Goal: Task Accomplishment & Management: Manage account settings

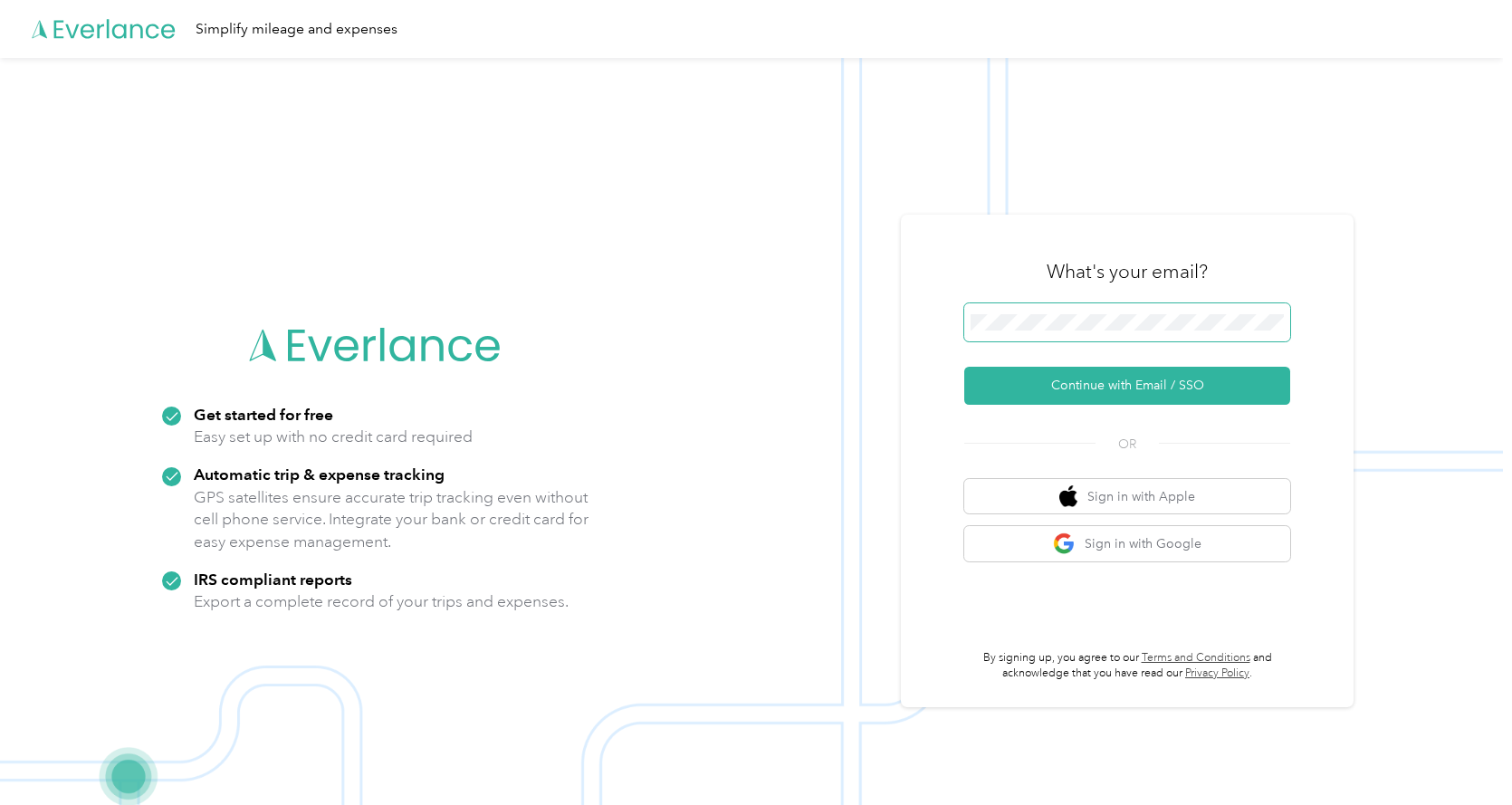
click at [965, 367] on button "Continue with Email / SSO" at bounding box center [1127, 386] width 326 height 38
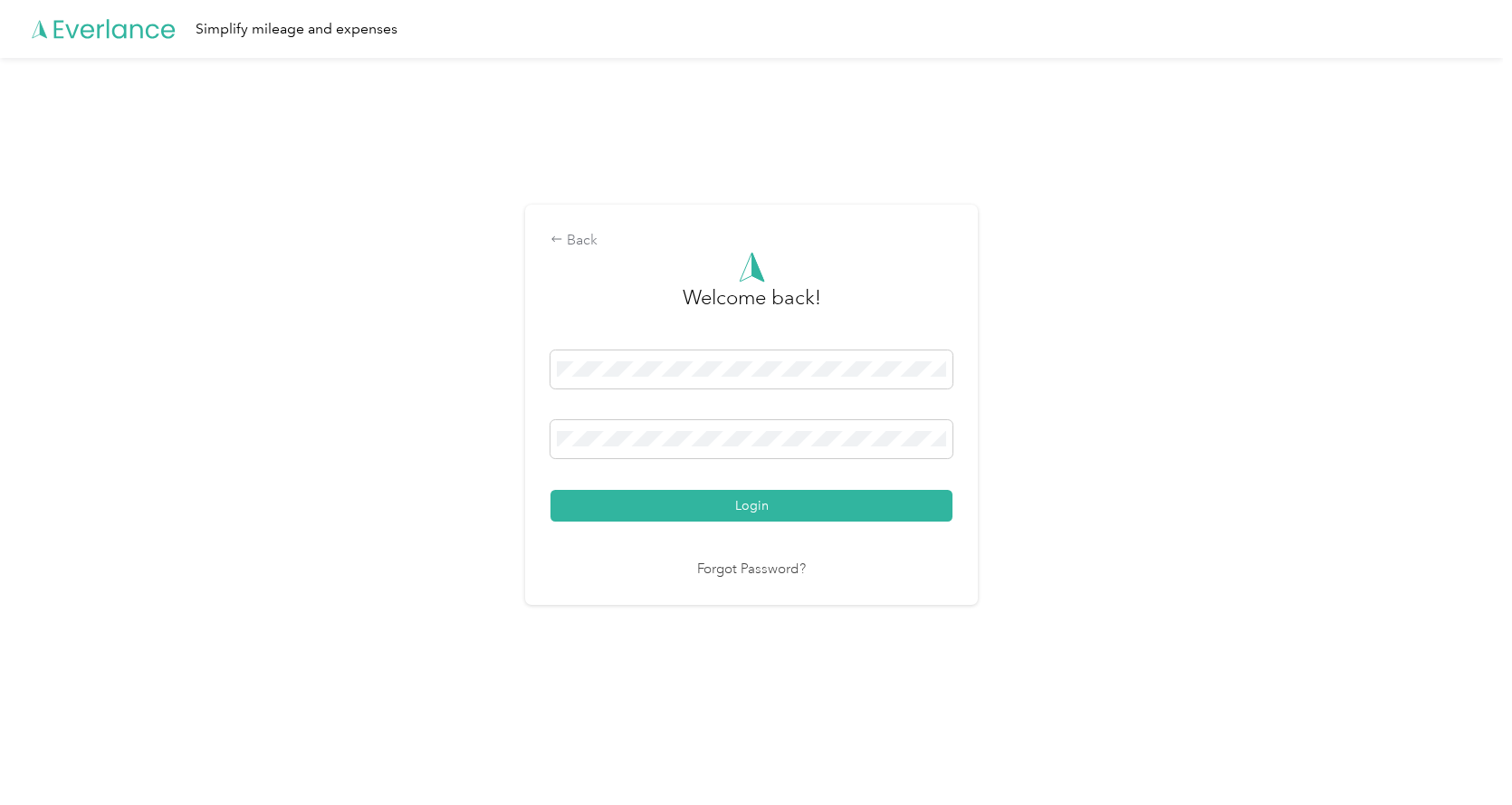
click at [550, 490] on button "Login" at bounding box center [751, 506] width 402 height 32
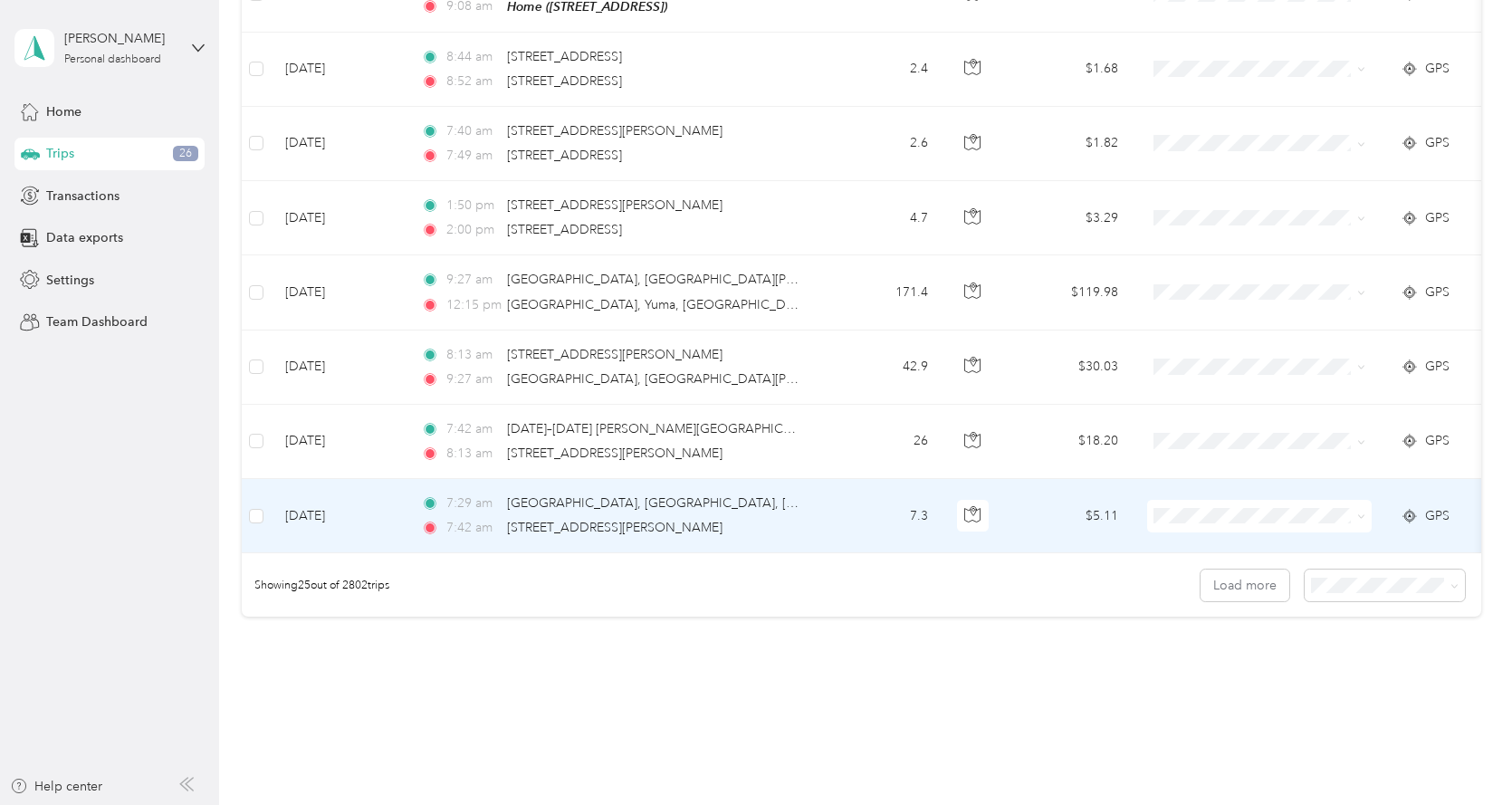
scroll to position [1630, 0]
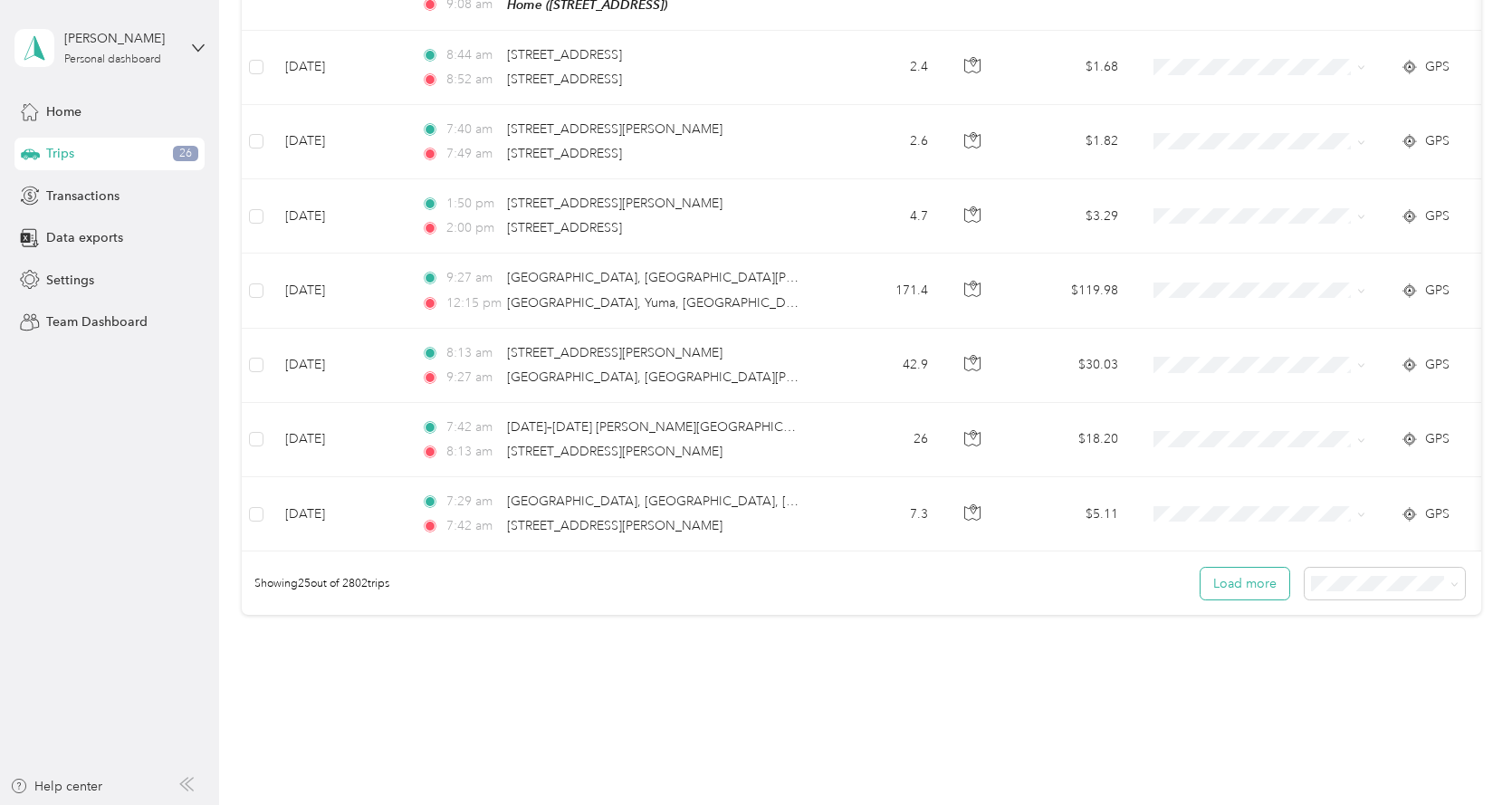
click at [1231, 586] on button "Load more" at bounding box center [1244, 584] width 88 height 32
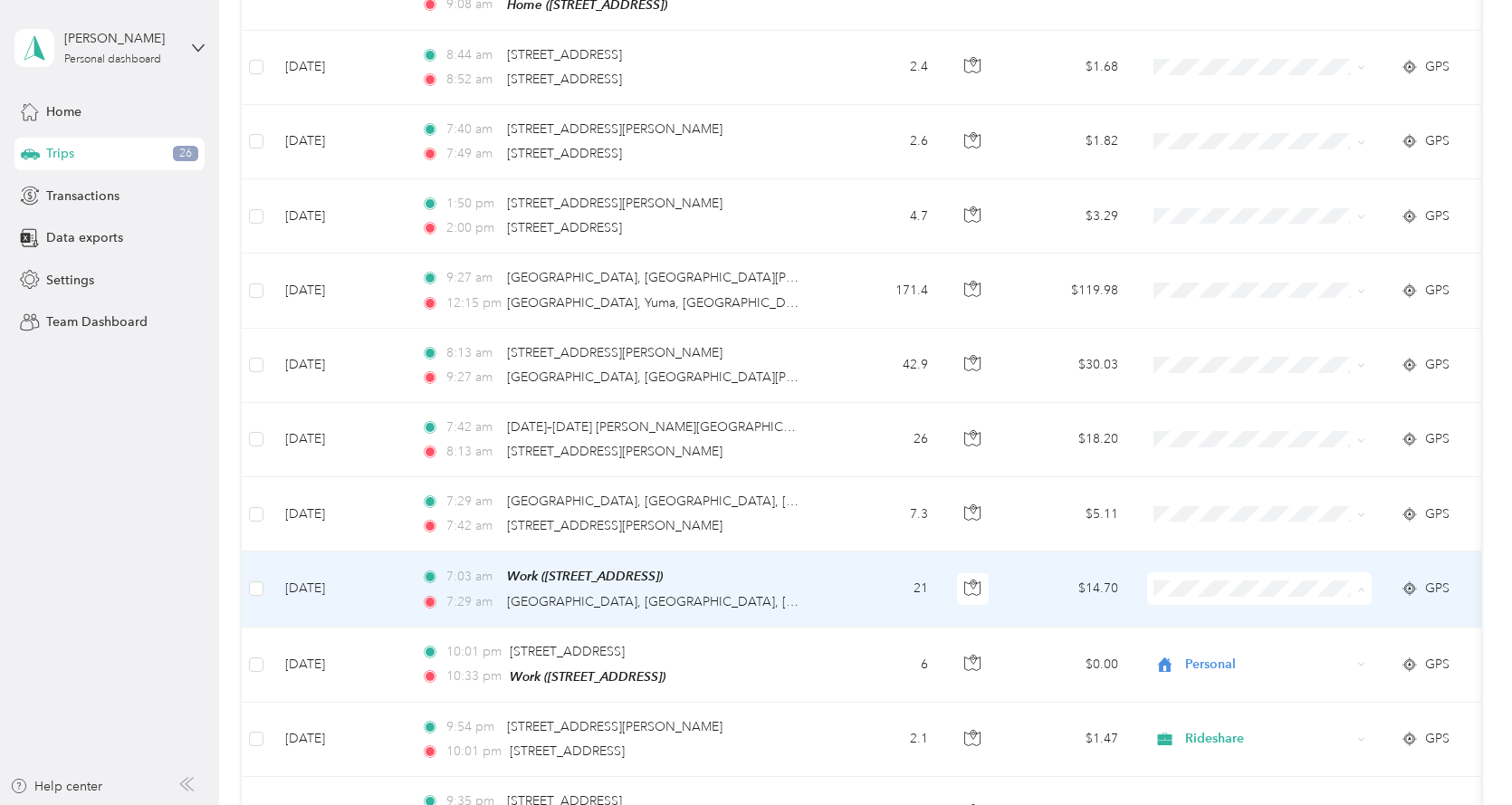
click at [1213, 347] on span "Personal" at bounding box center [1275, 349] width 168 height 19
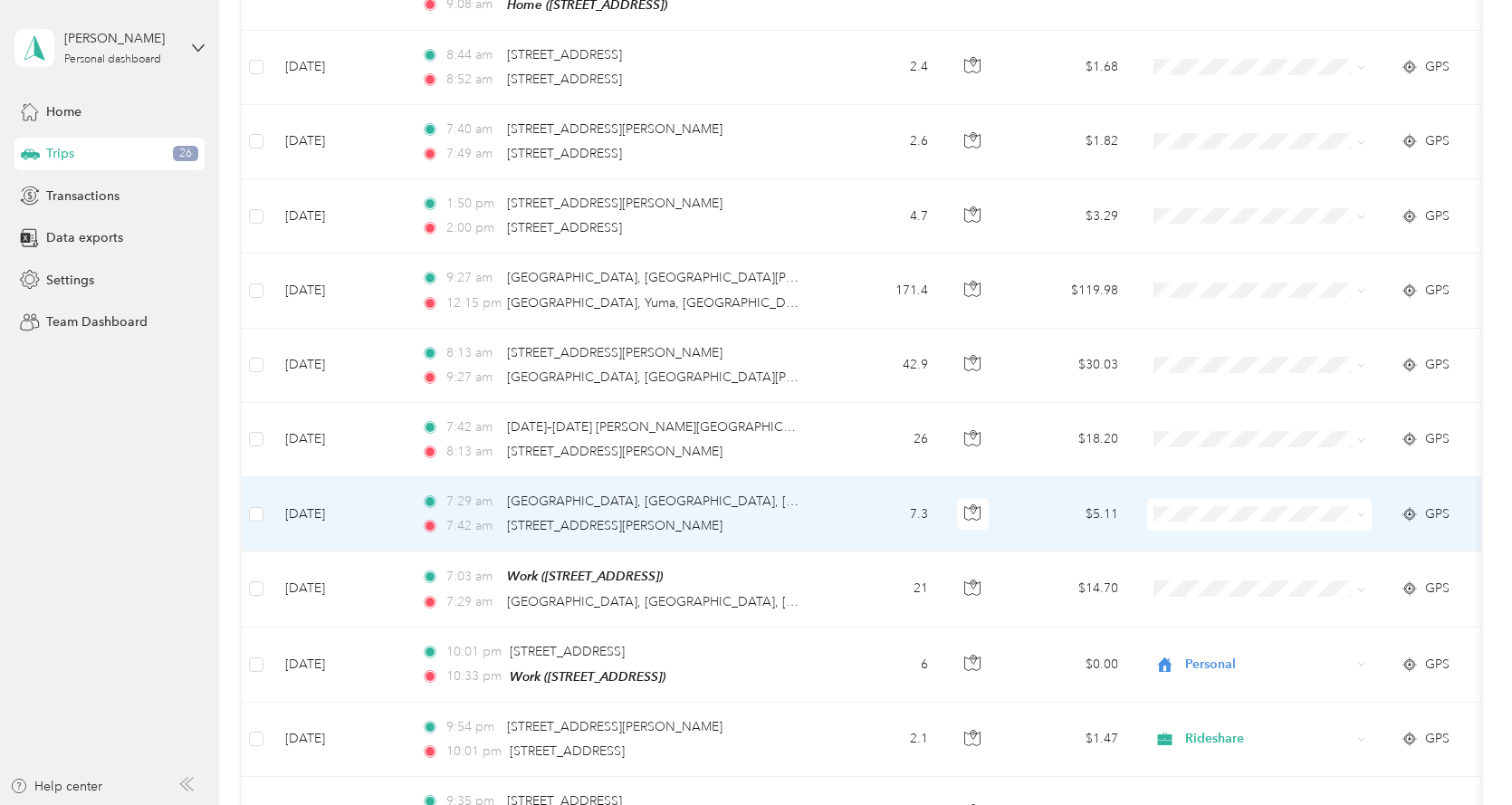
click at [1231, 729] on li "Rideshare" at bounding box center [1259, 723] width 224 height 32
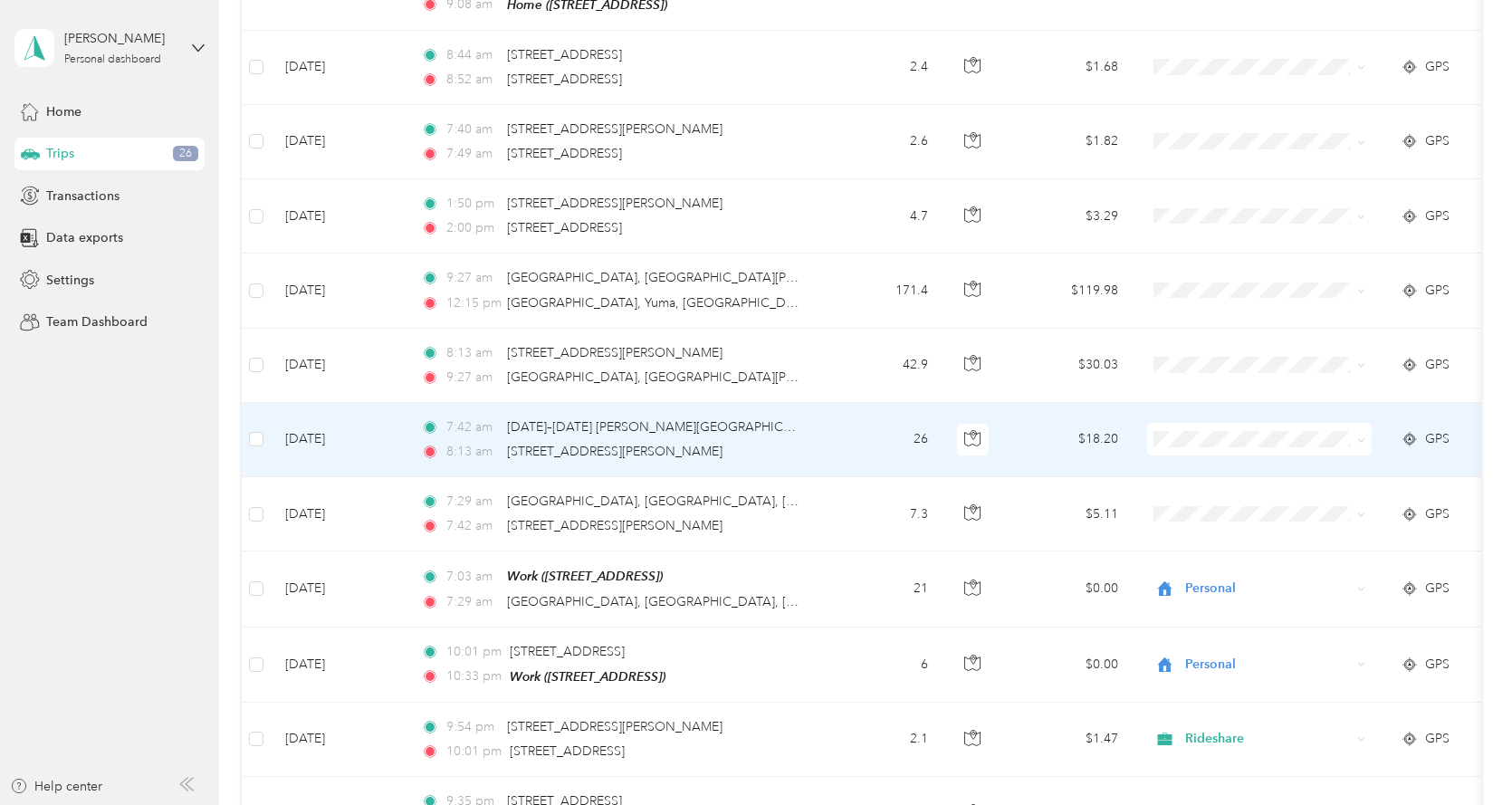
click at [1246, 483] on span "Personal" at bounding box center [1275, 490] width 168 height 19
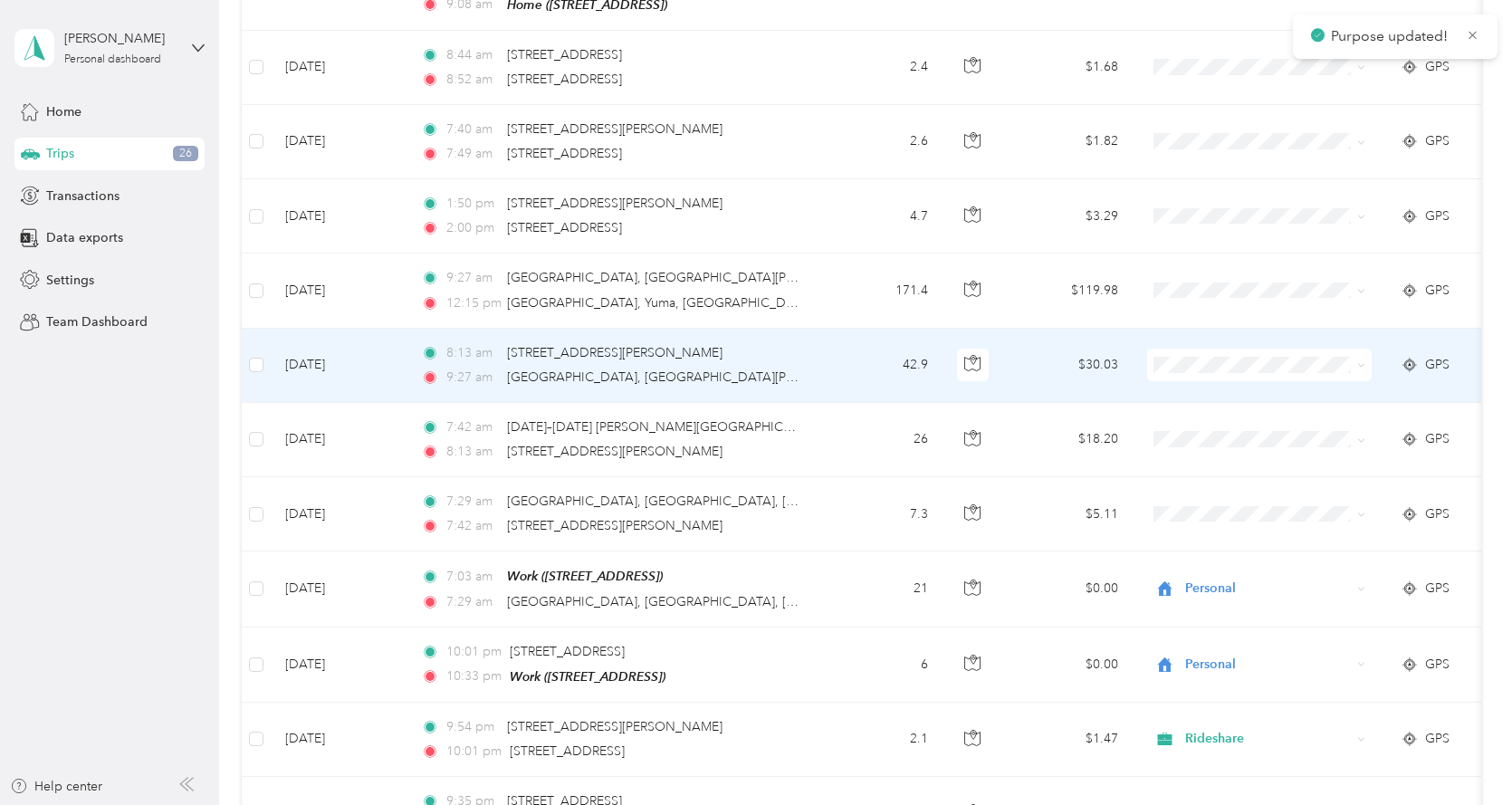
click at [1223, 571] on span "Rideshare" at bounding box center [1275, 572] width 168 height 19
click at [1216, 565] on span "Rideshare" at bounding box center [1275, 574] width 168 height 19
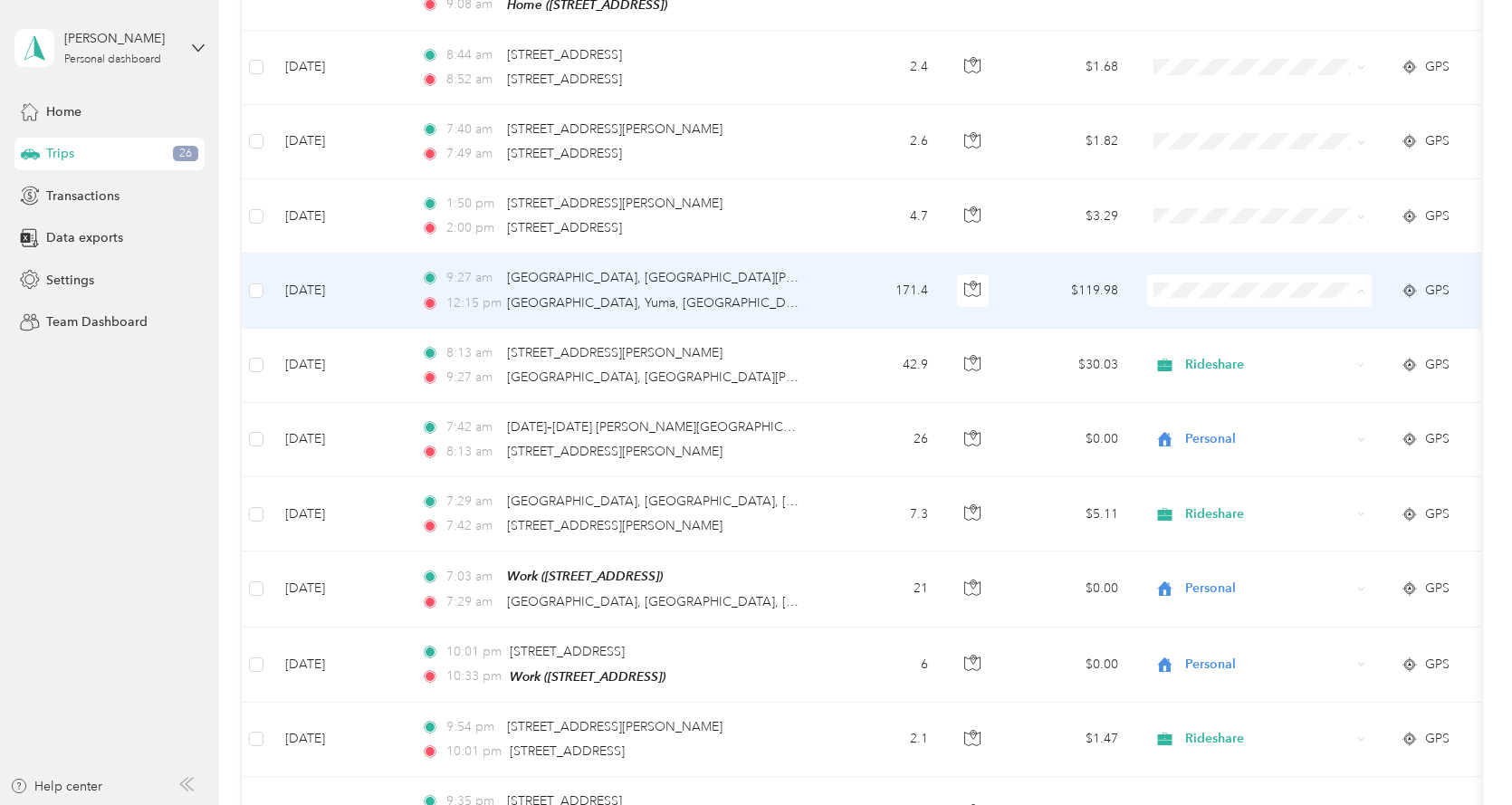
click at [1223, 339] on span "Personal" at bounding box center [1275, 341] width 168 height 19
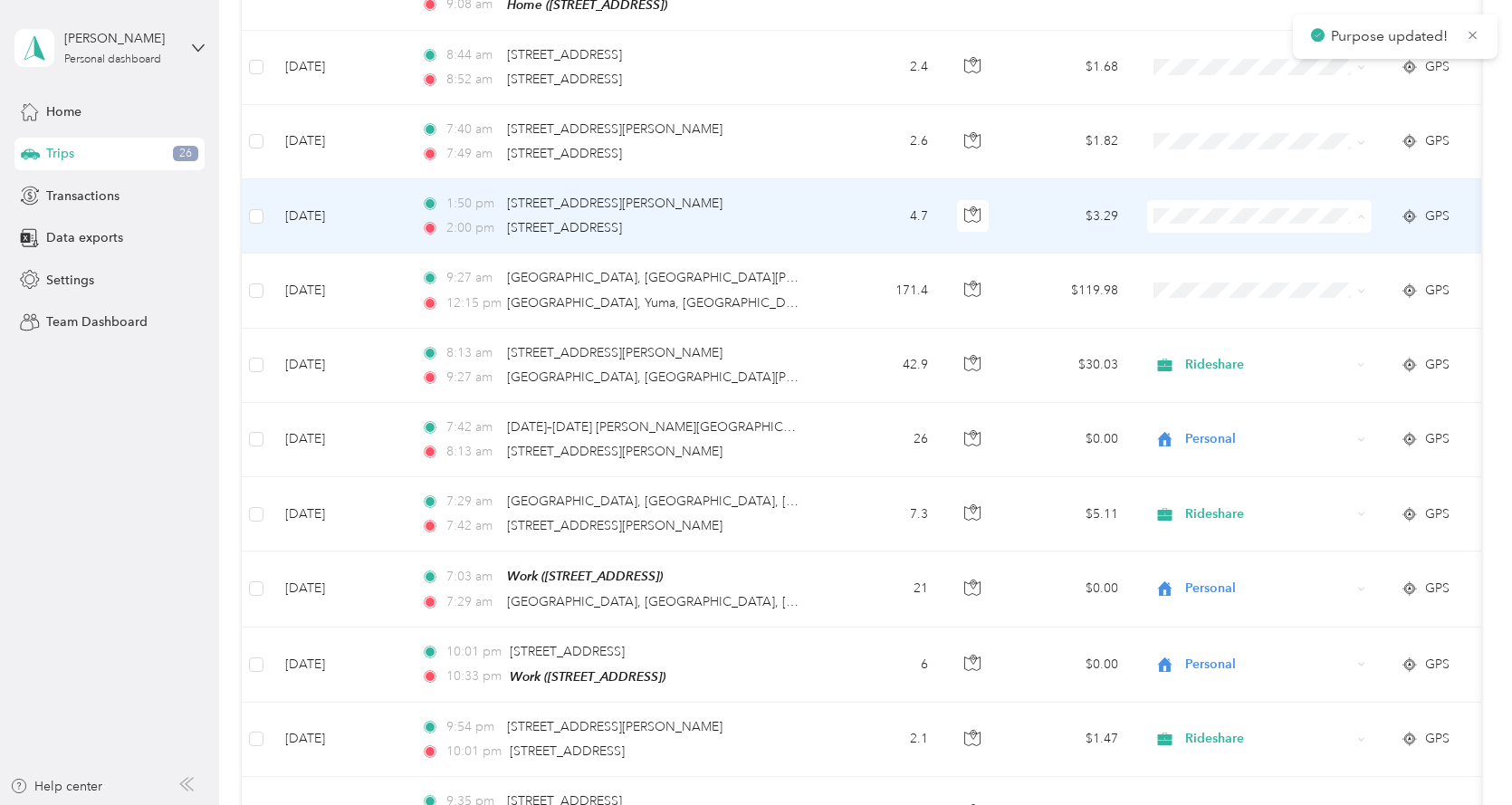
click at [1213, 266] on span "Personal" at bounding box center [1275, 267] width 168 height 19
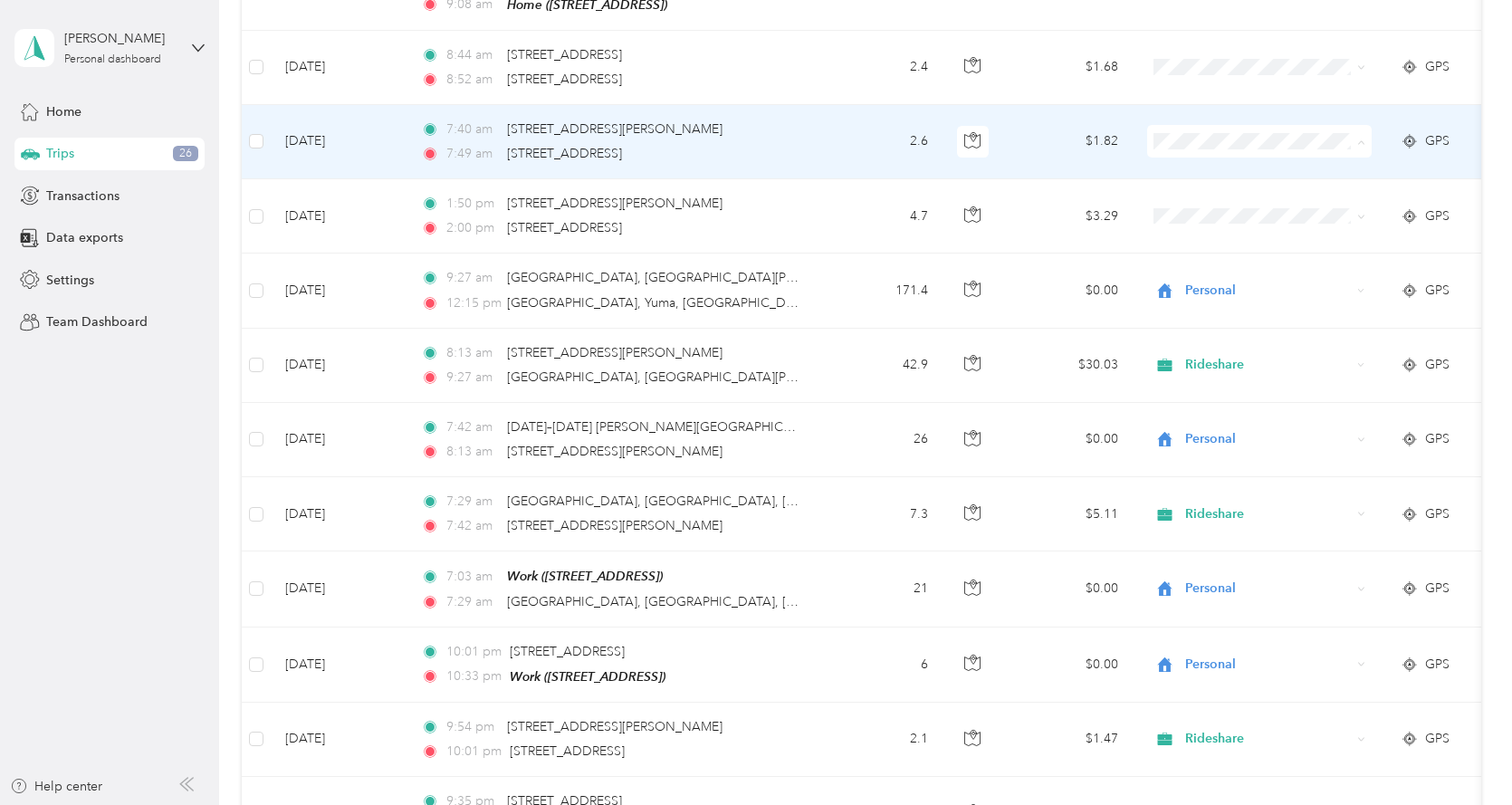
click at [1219, 191] on span "Personal" at bounding box center [1275, 191] width 168 height 19
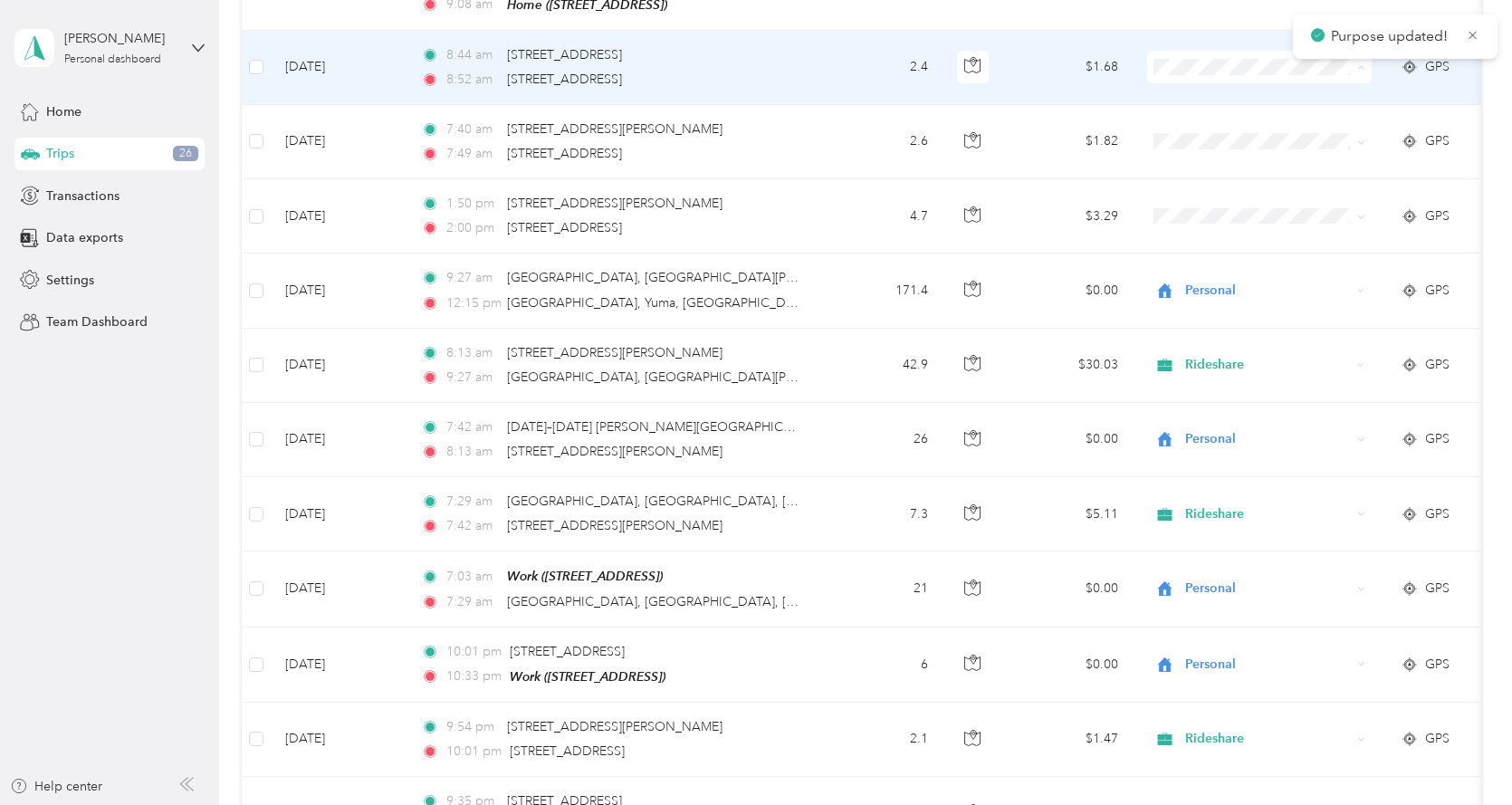
click at [1227, 110] on span "Personal" at bounding box center [1275, 118] width 168 height 19
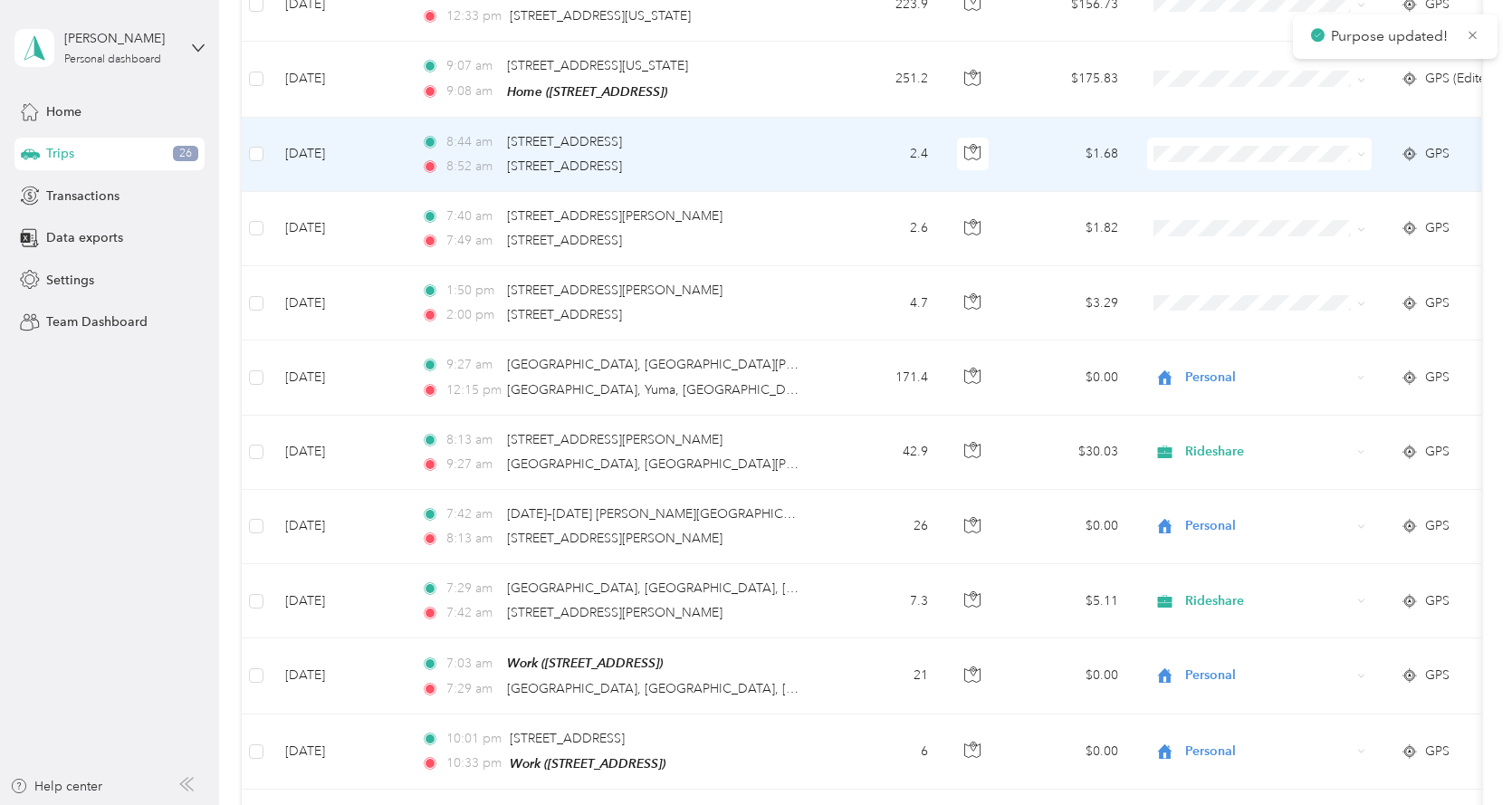
scroll to position [1539, 0]
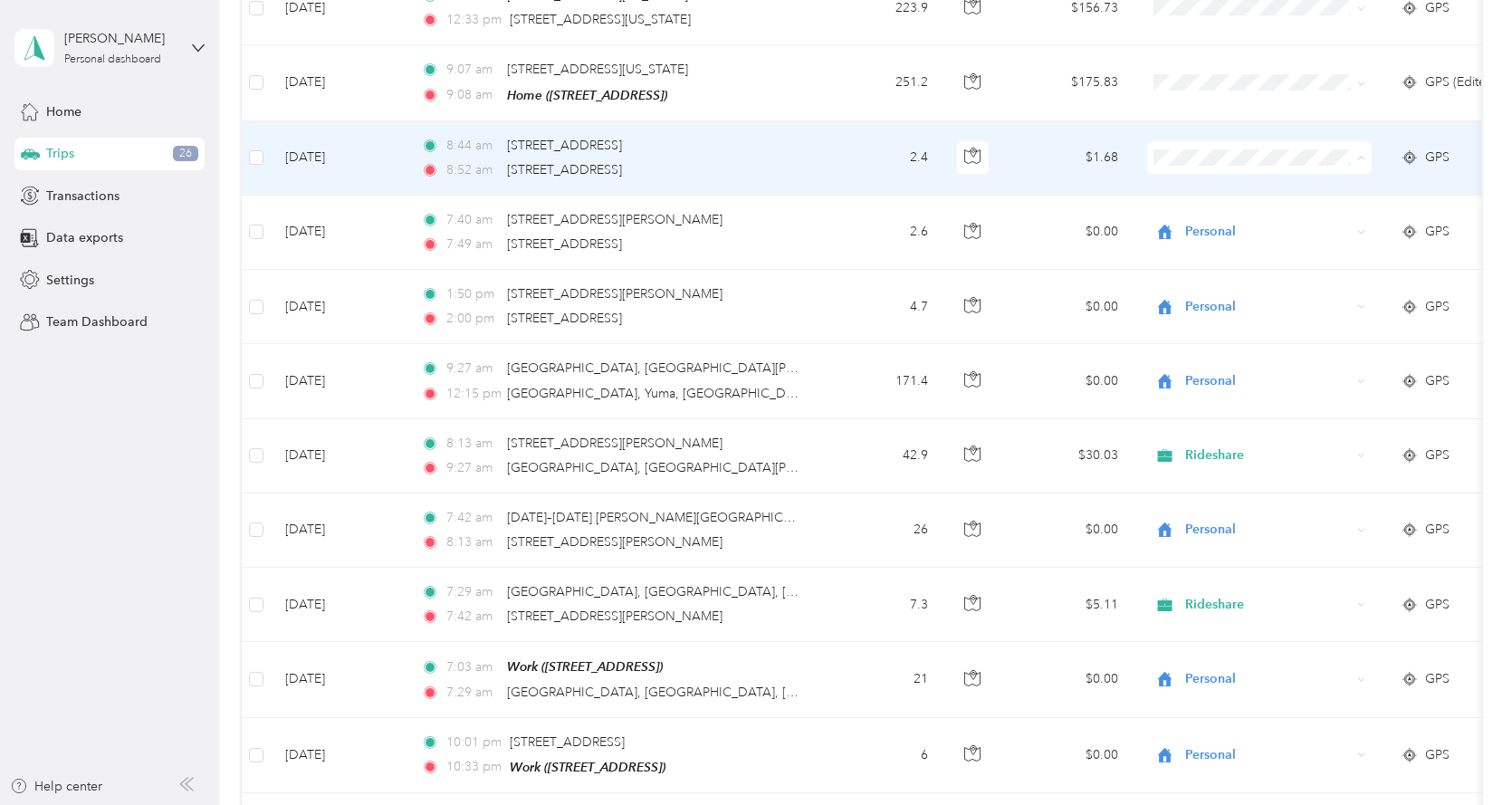
click at [1216, 199] on span "Personal" at bounding box center [1275, 208] width 168 height 19
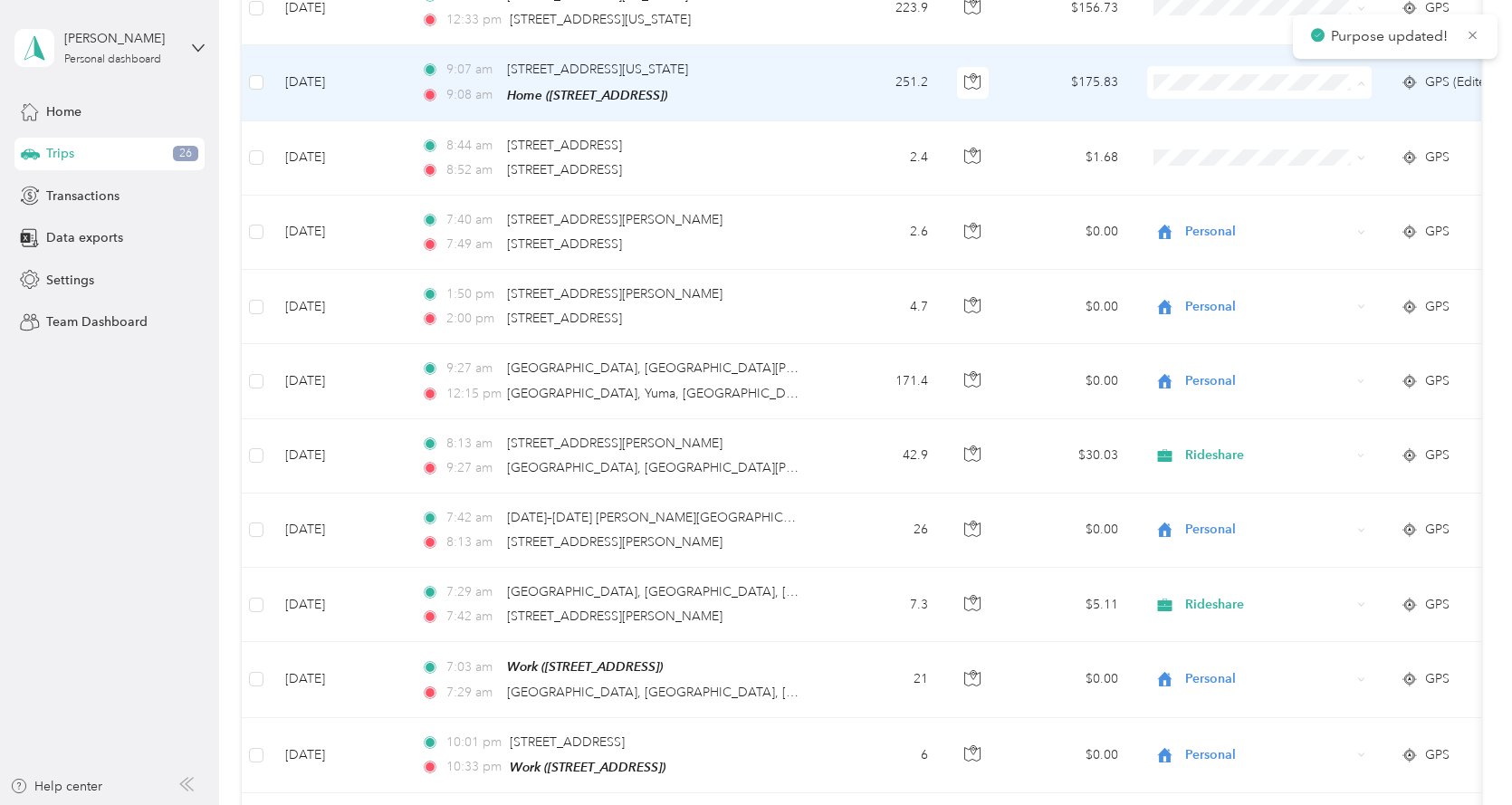
click at [1214, 130] on span "Personal" at bounding box center [1275, 134] width 168 height 19
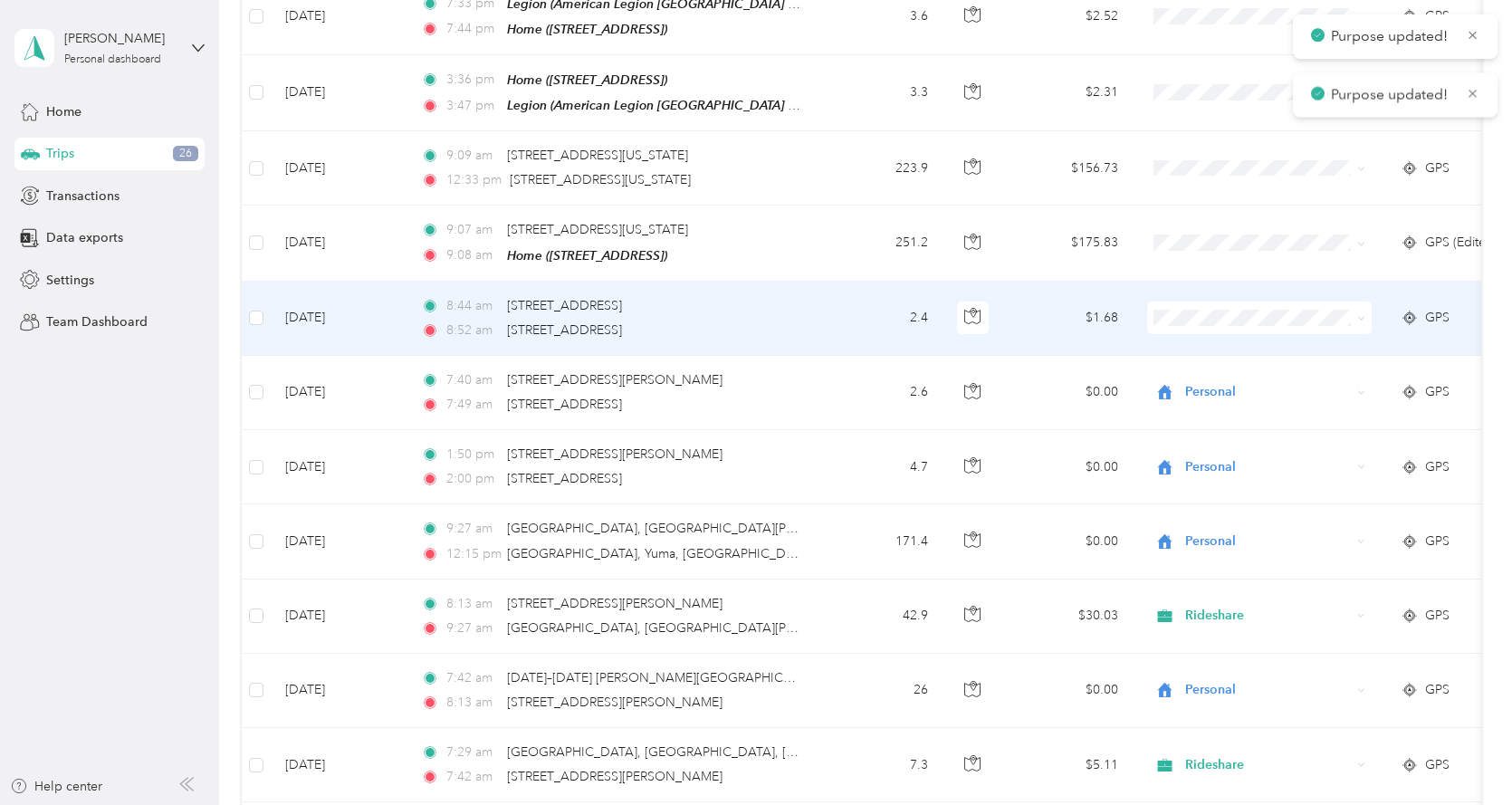
scroll to position [1358, 0]
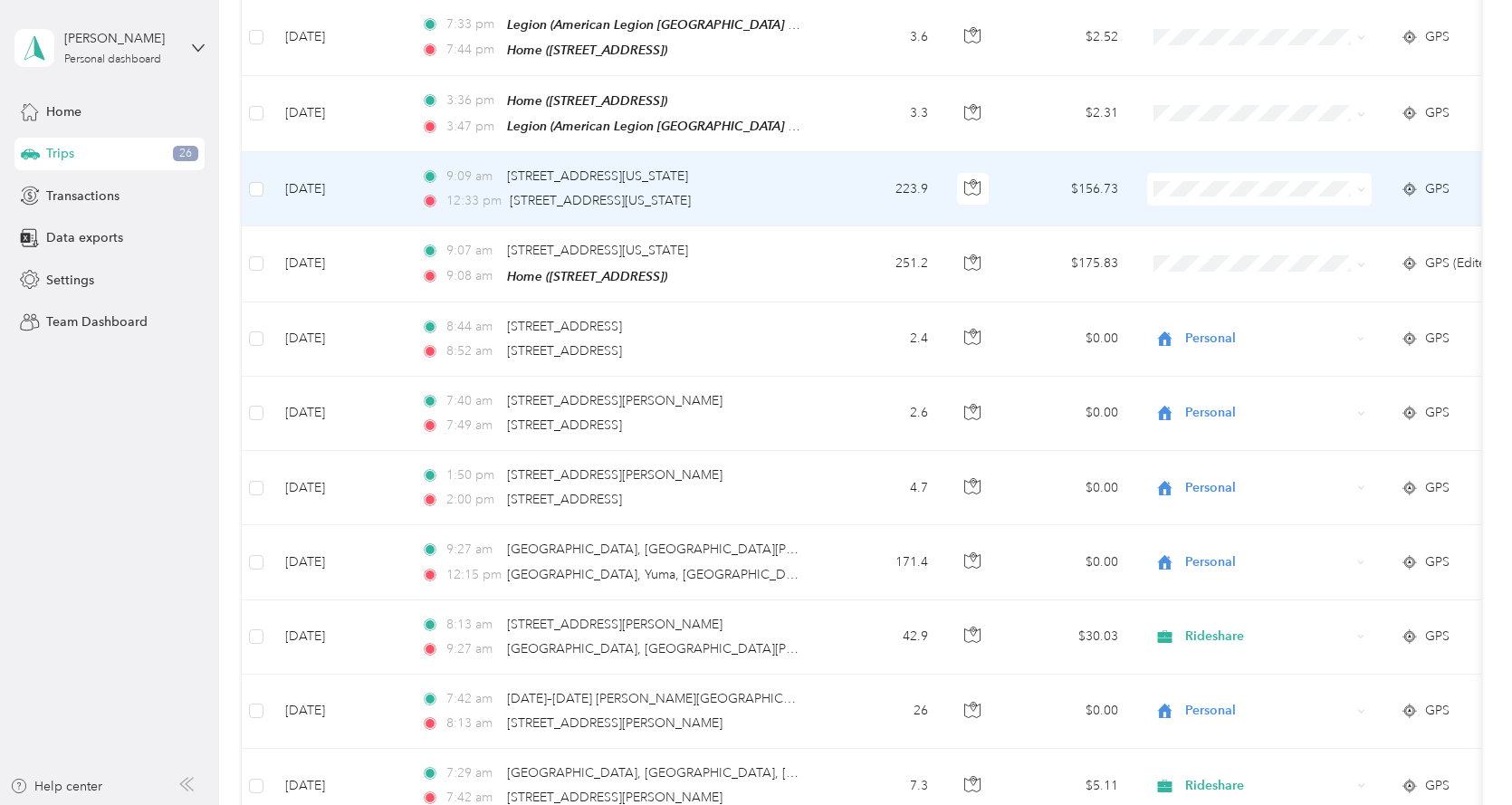
click at [271, 175] on td "[DATE]" at bounding box center [338, 188] width 136 height 74
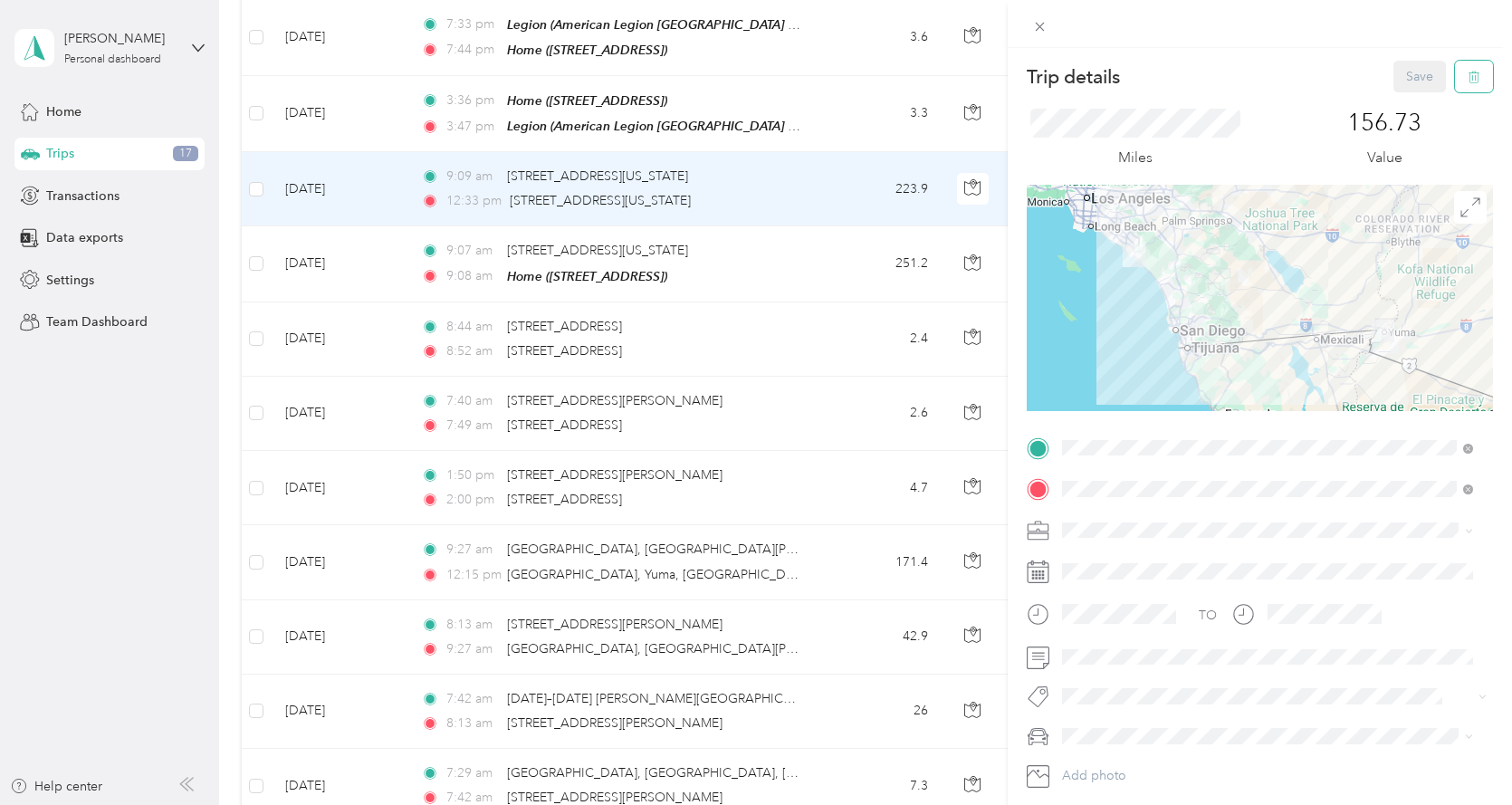
click at [1467, 71] on icon "button" at bounding box center [1473, 76] width 13 height 13
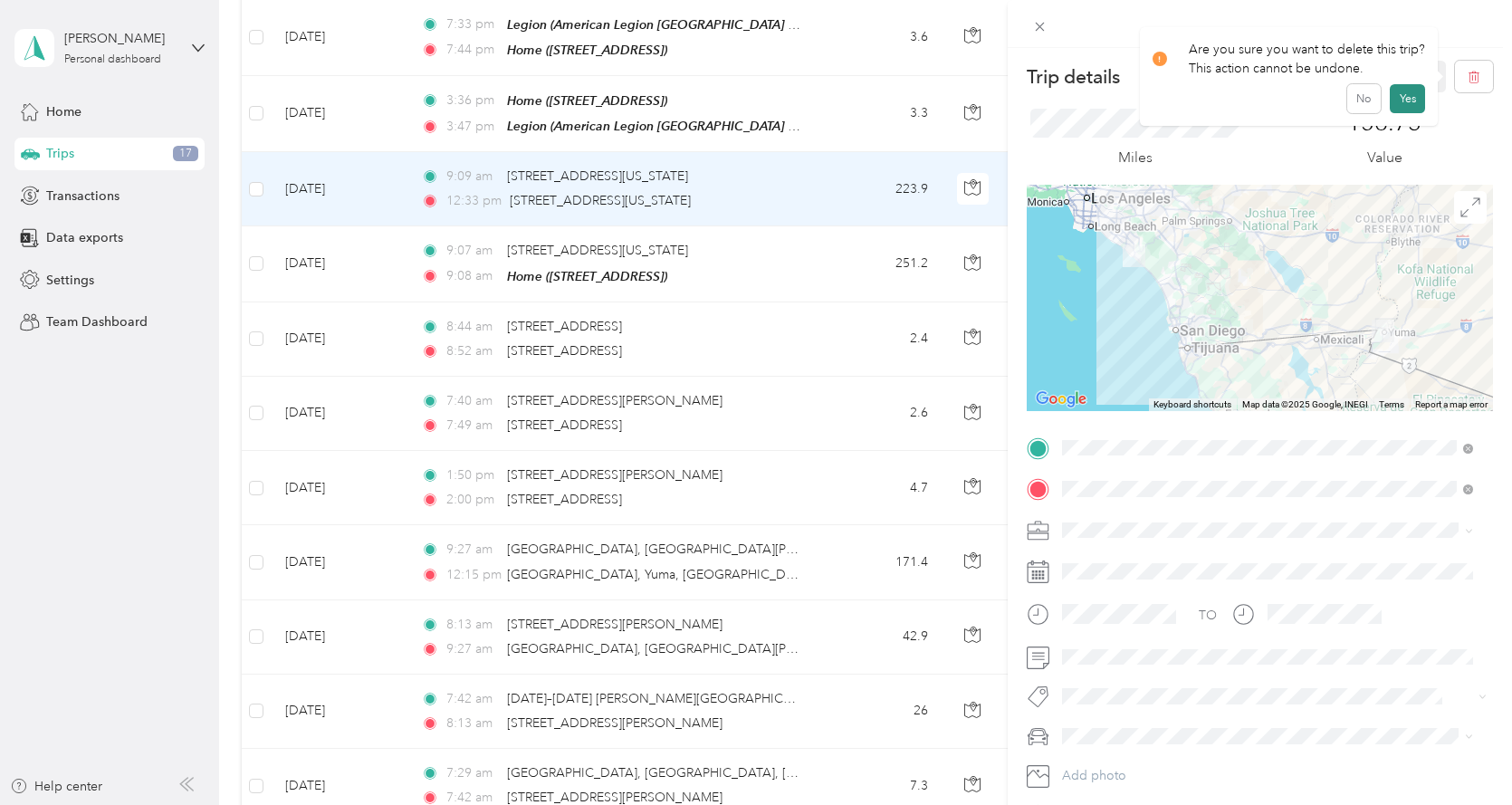
click at [1406, 101] on button "Yes" at bounding box center [1408, 98] width 36 height 29
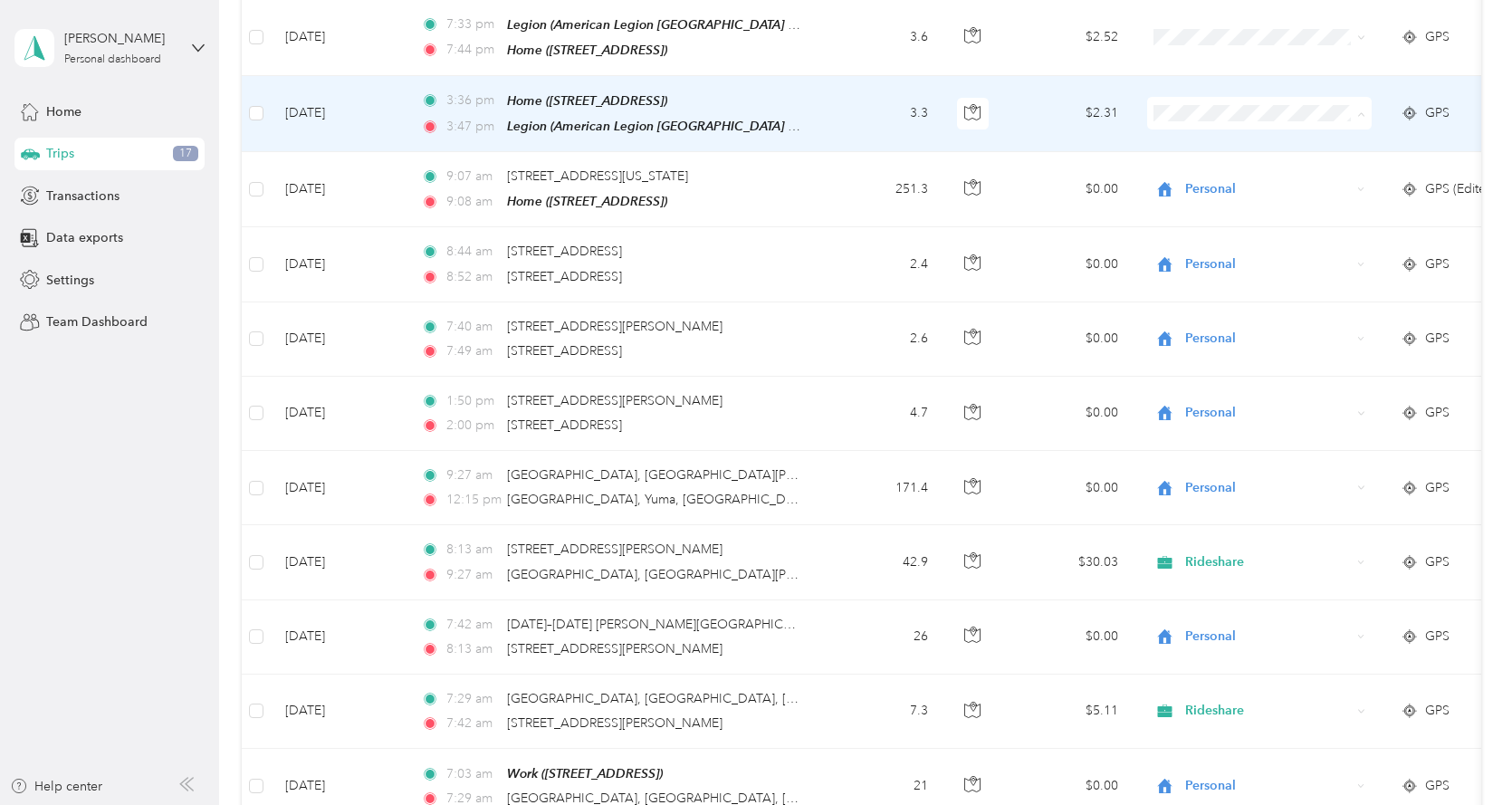
click at [1213, 159] on span "Personal" at bounding box center [1275, 166] width 168 height 19
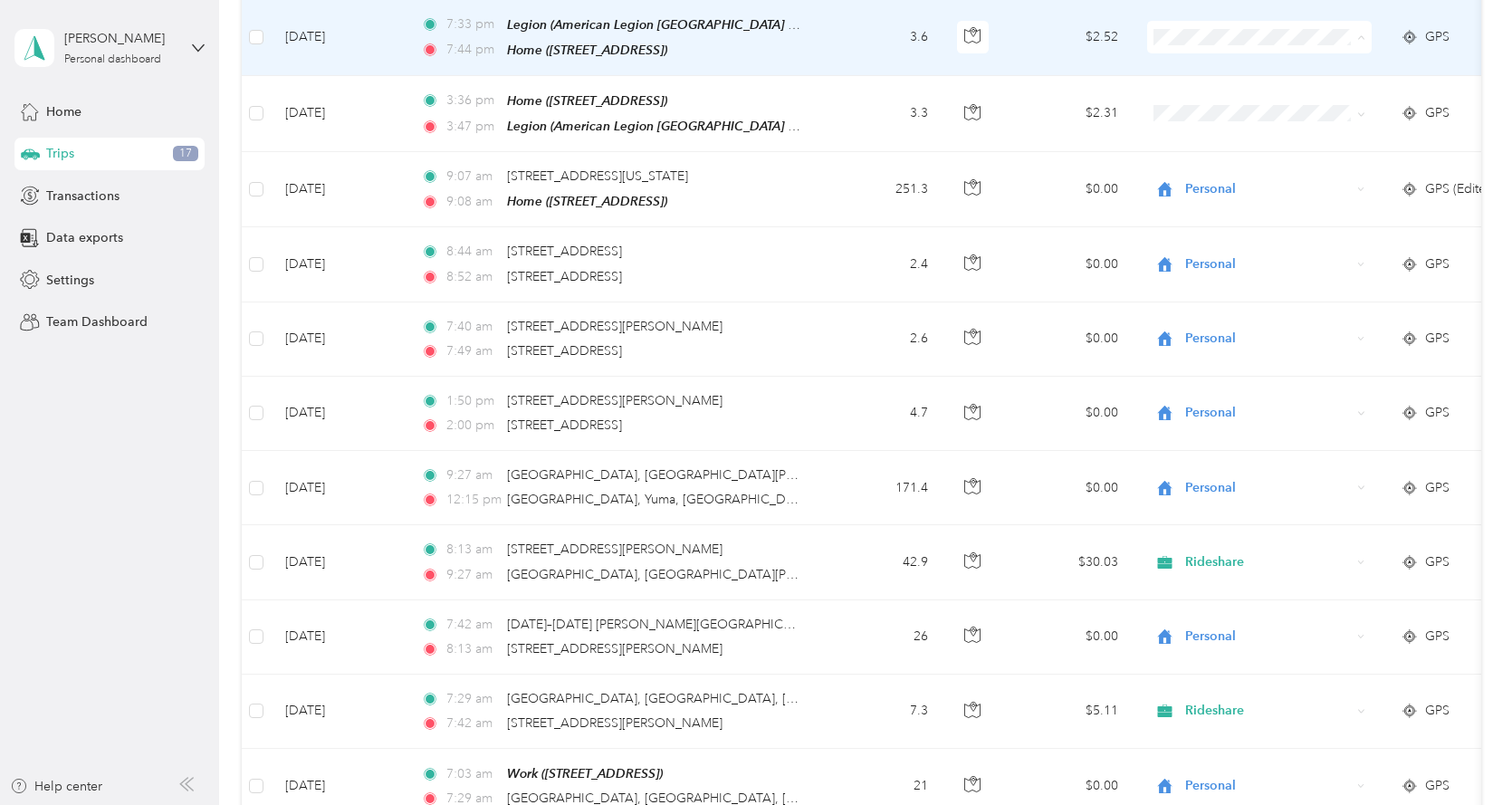
click at [1222, 87] on span "Personal" at bounding box center [1275, 91] width 168 height 19
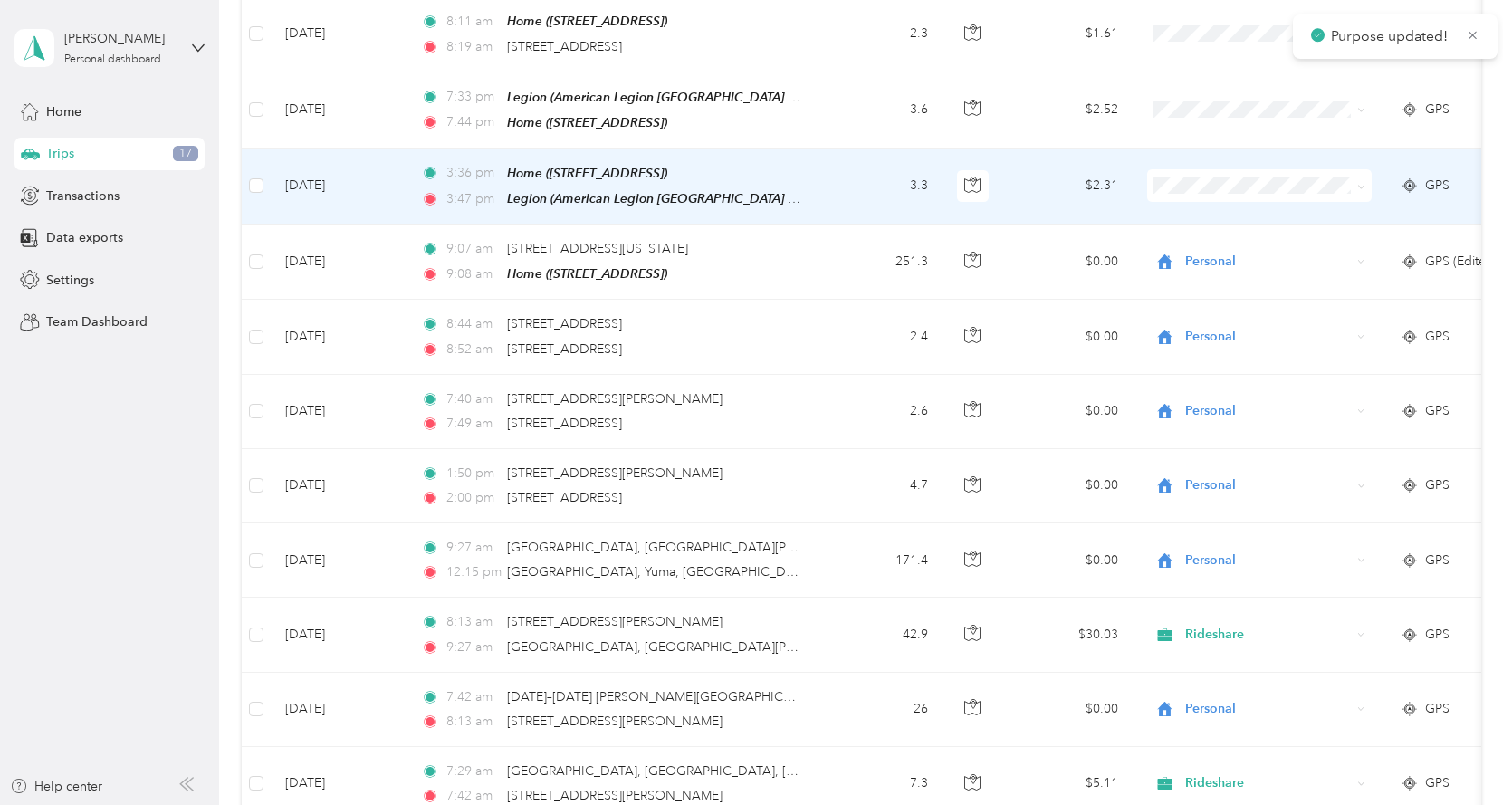
scroll to position [1267, 0]
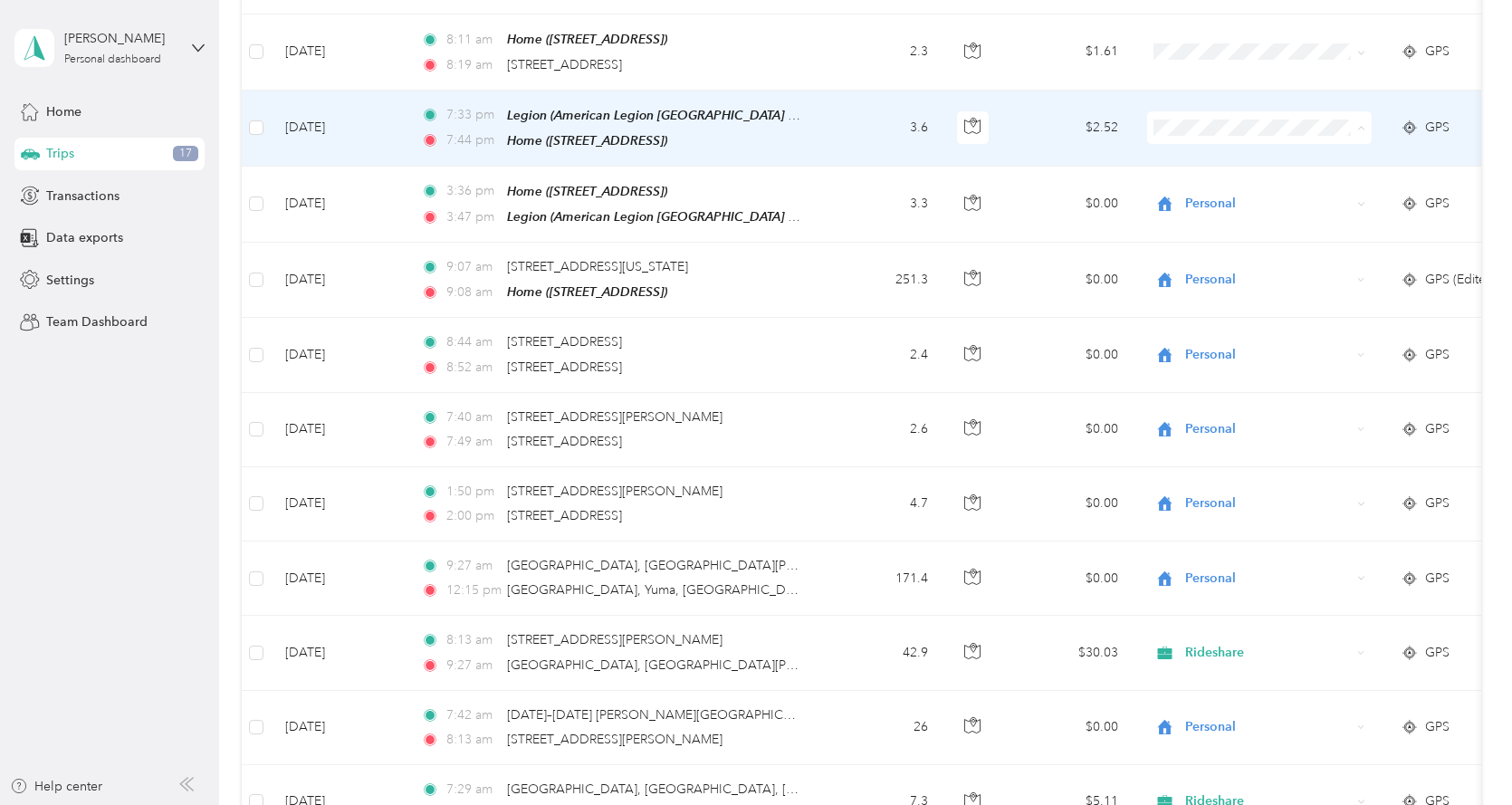
click at [1234, 184] on span "Personal" at bounding box center [1275, 181] width 168 height 19
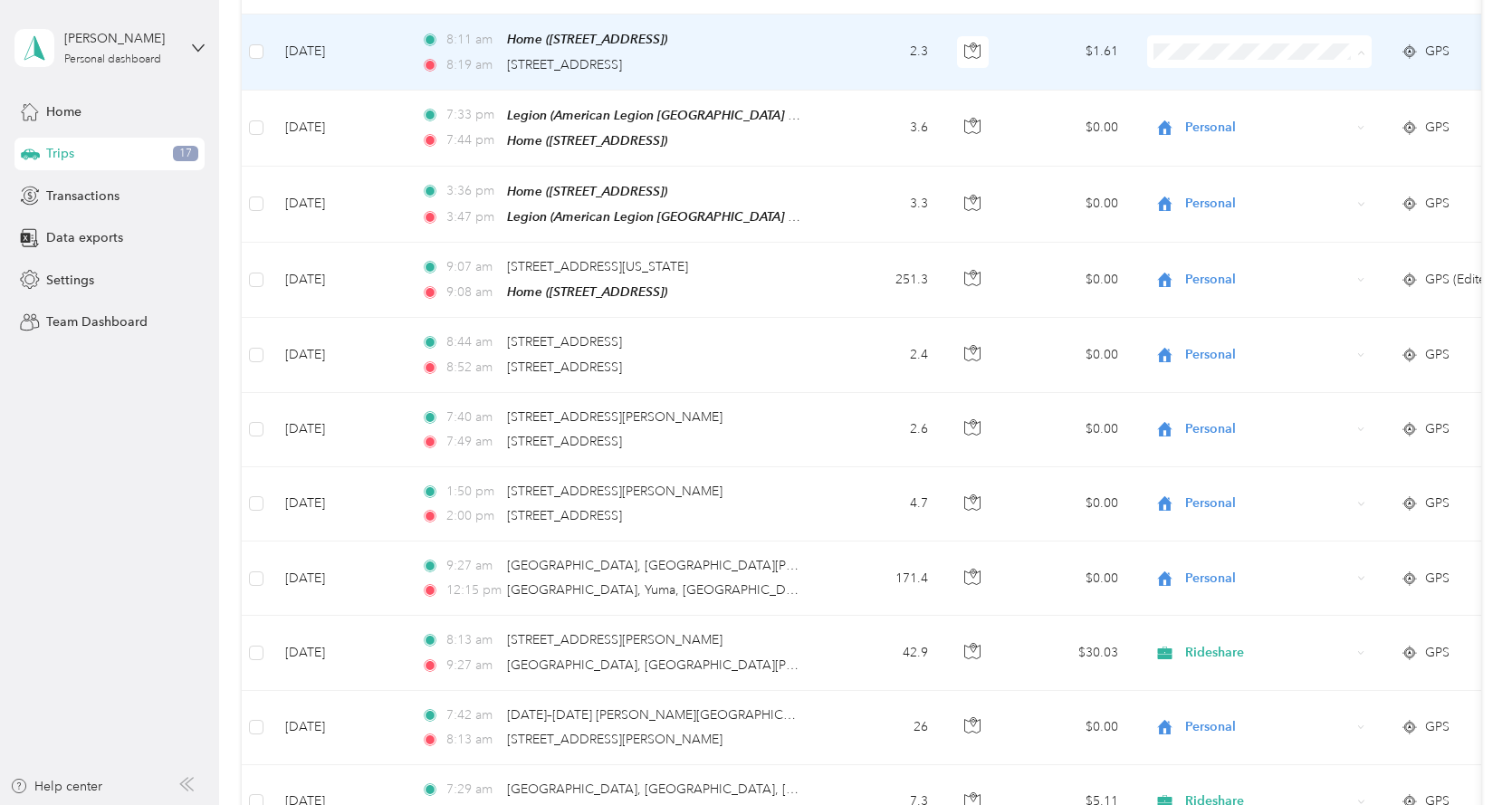
click at [1223, 233] on span "Buisiness" at bounding box center [1275, 234] width 168 height 19
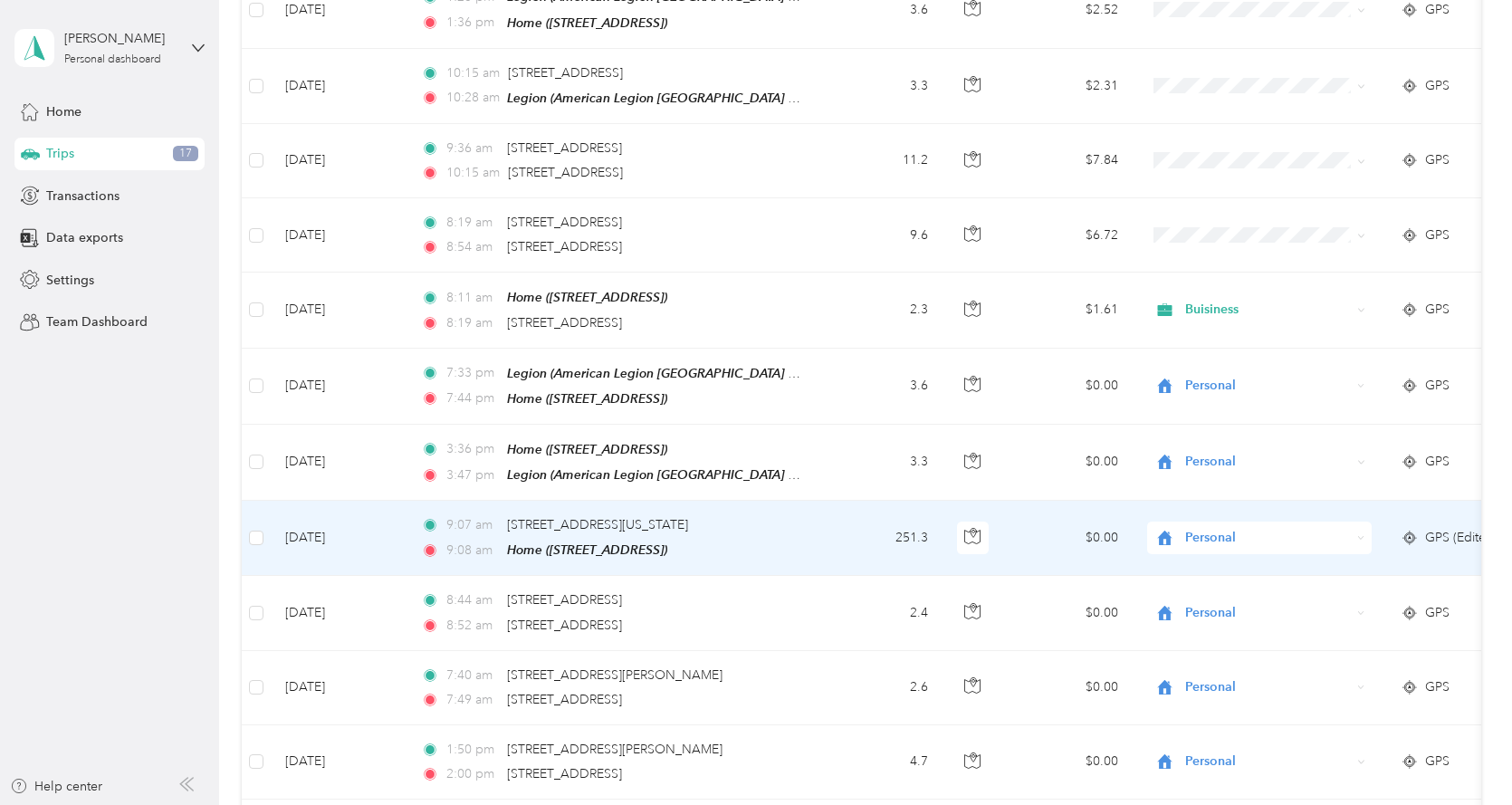
scroll to position [905, 0]
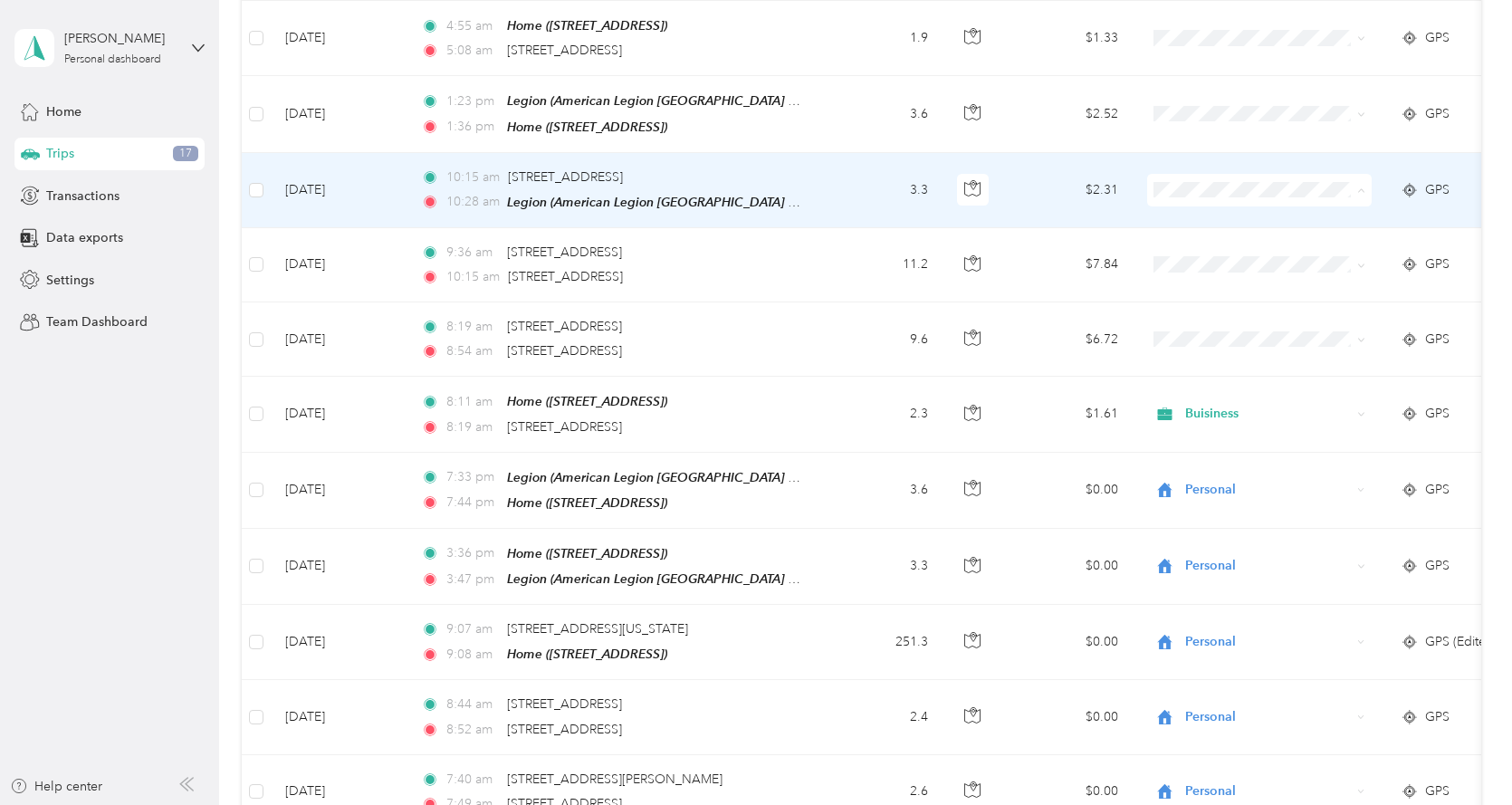
click at [1219, 244] on span "Personal" at bounding box center [1275, 246] width 168 height 19
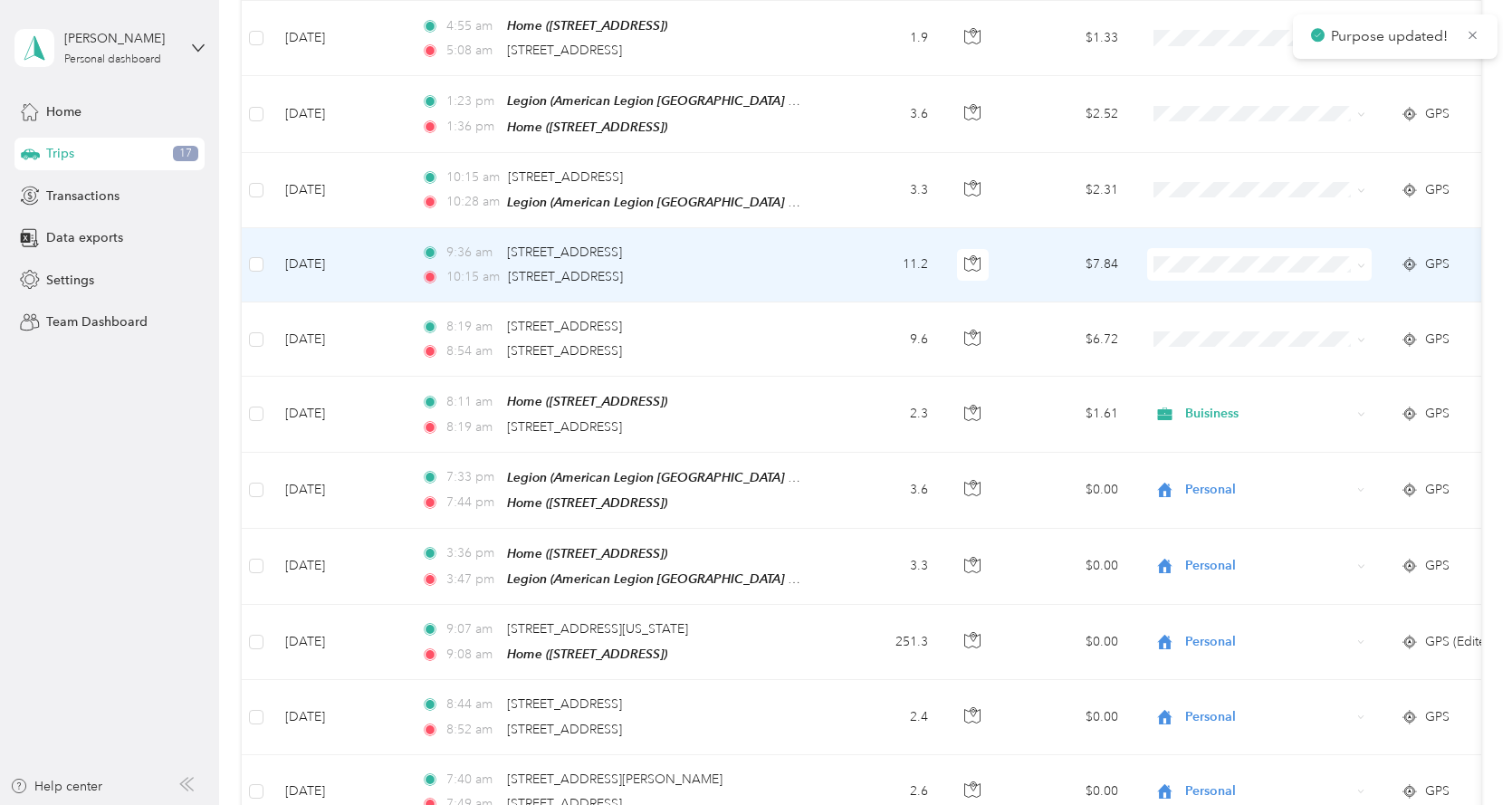
scroll to position [725, 0]
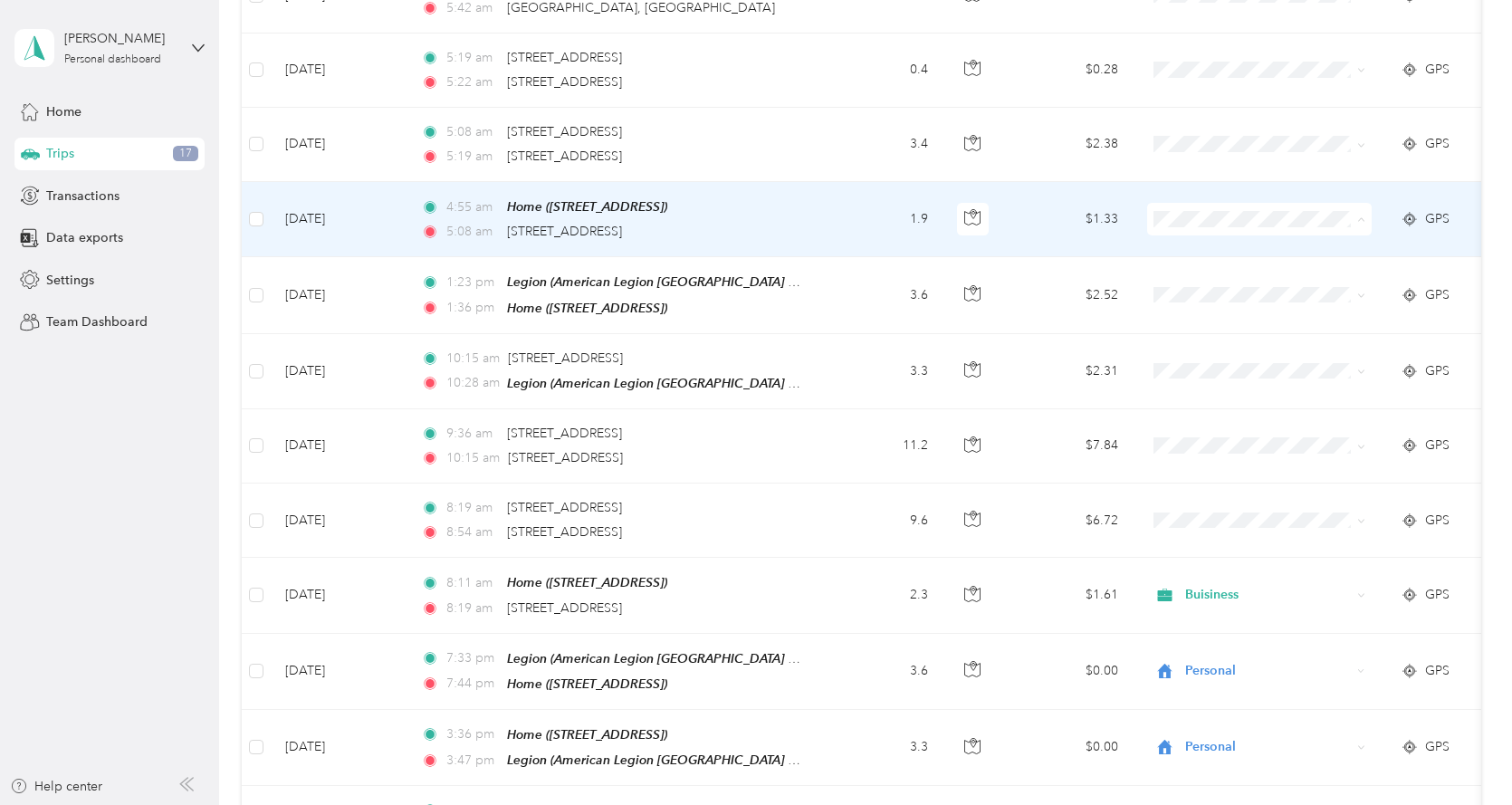
click at [1225, 402] on span "Buisiness" at bounding box center [1275, 405] width 168 height 19
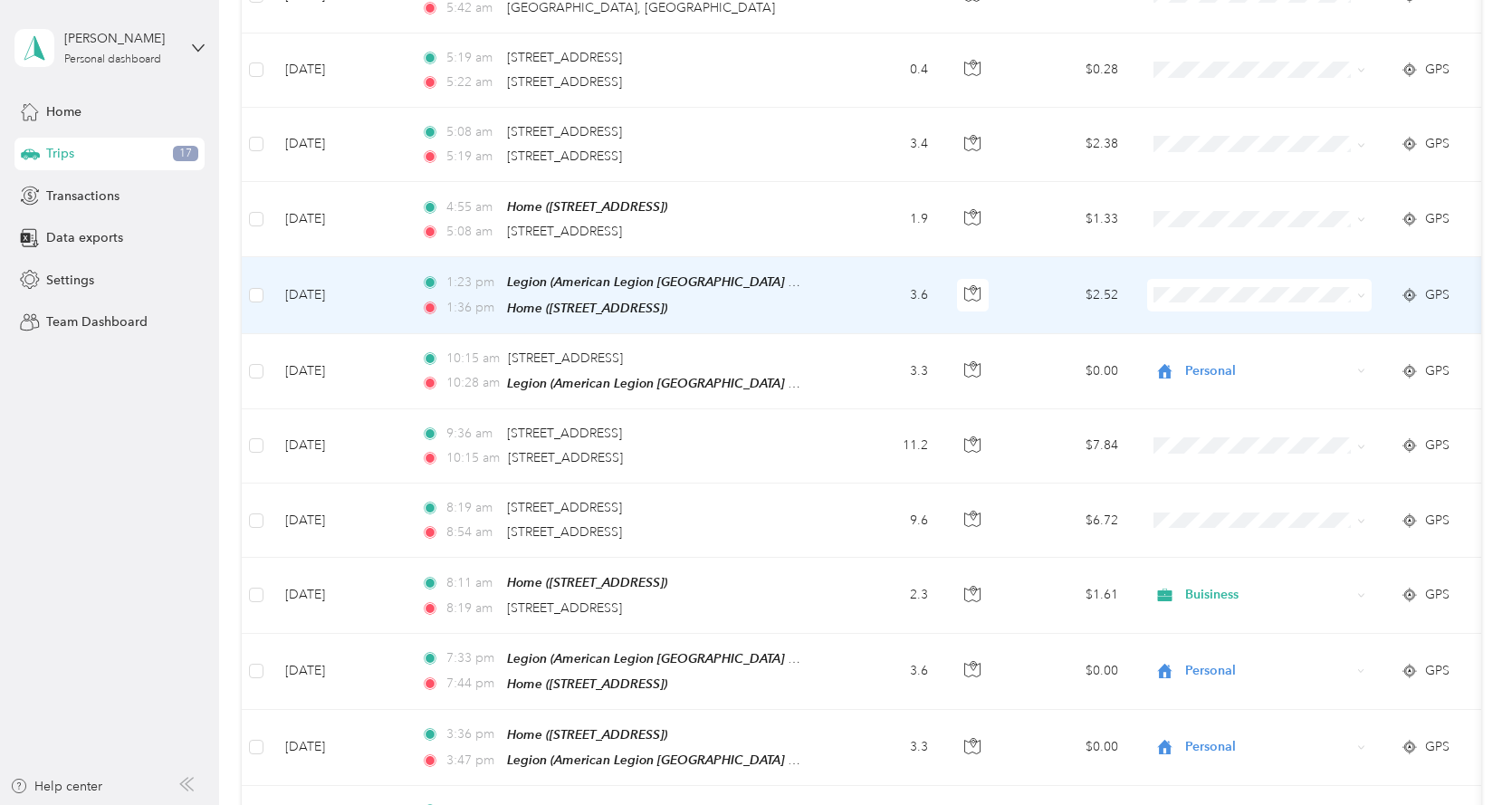
click at [1240, 353] on span "Personal" at bounding box center [1275, 351] width 168 height 19
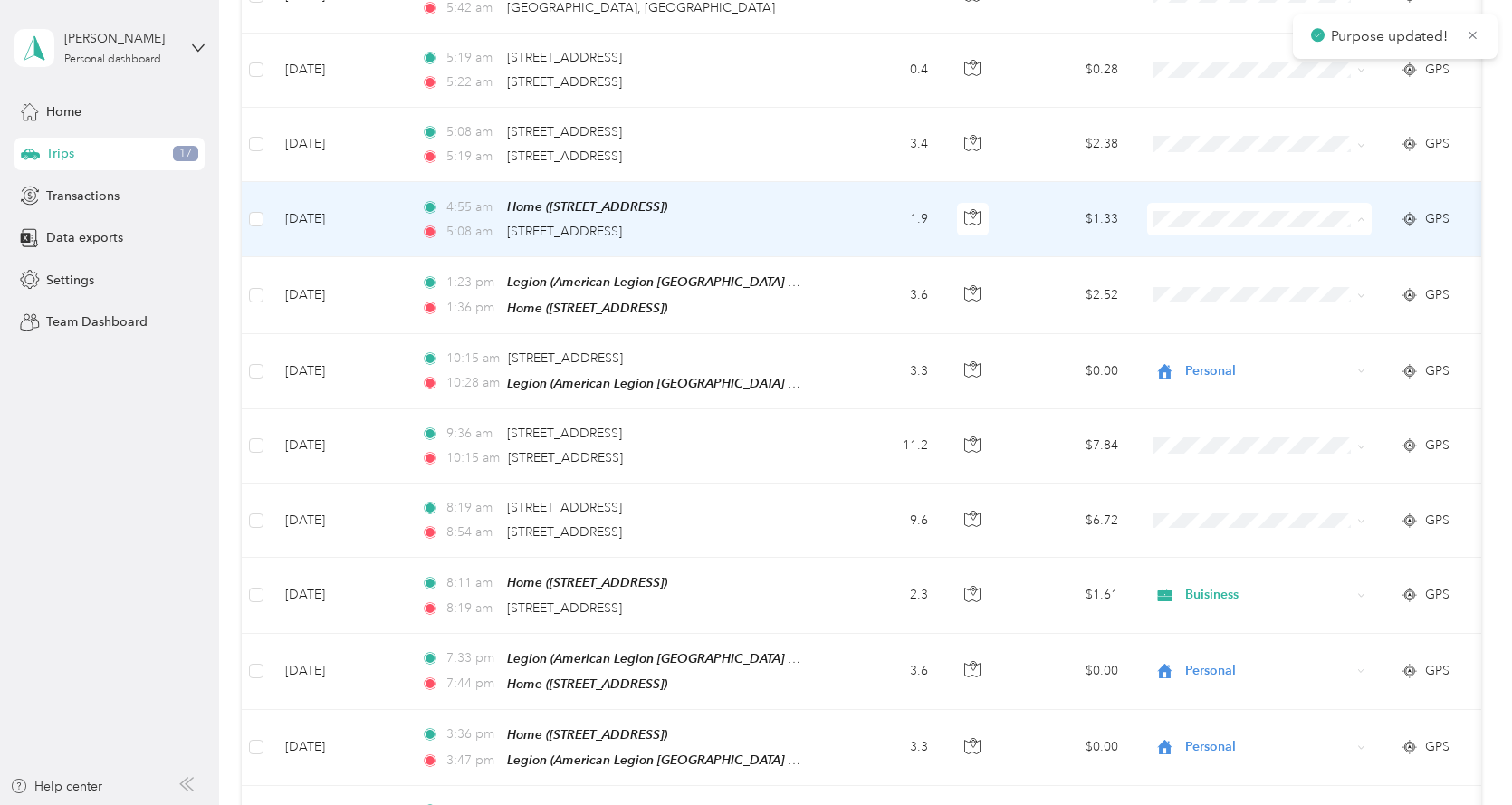
click at [1235, 407] on span "Buisiness" at bounding box center [1275, 405] width 168 height 19
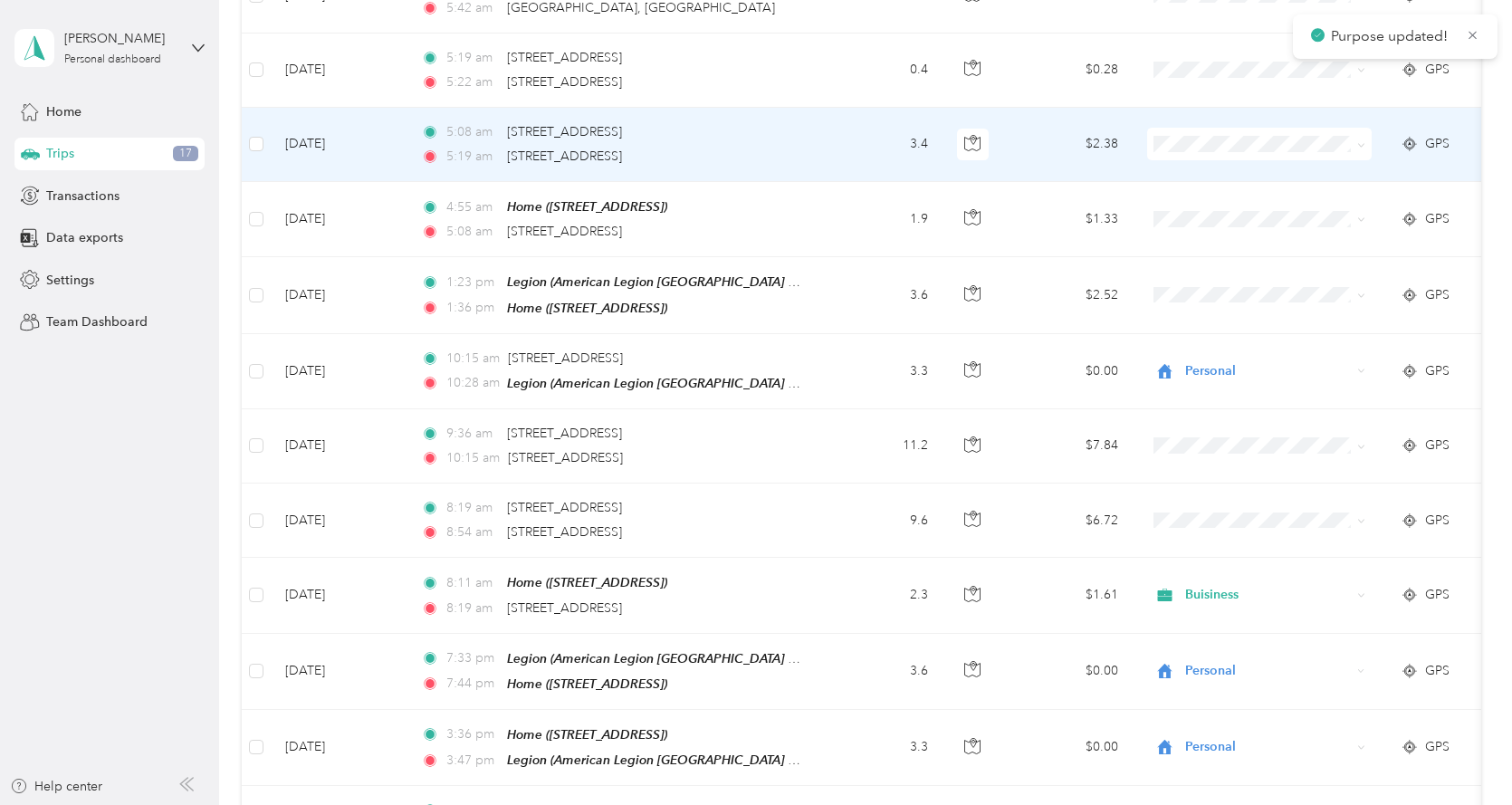
click at [1185, 128] on span at bounding box center [1259, 144] width 224 height 33
click at [1246, 351] on li "Rideshare" at bounding box center [1259, 359] width 224 height 32
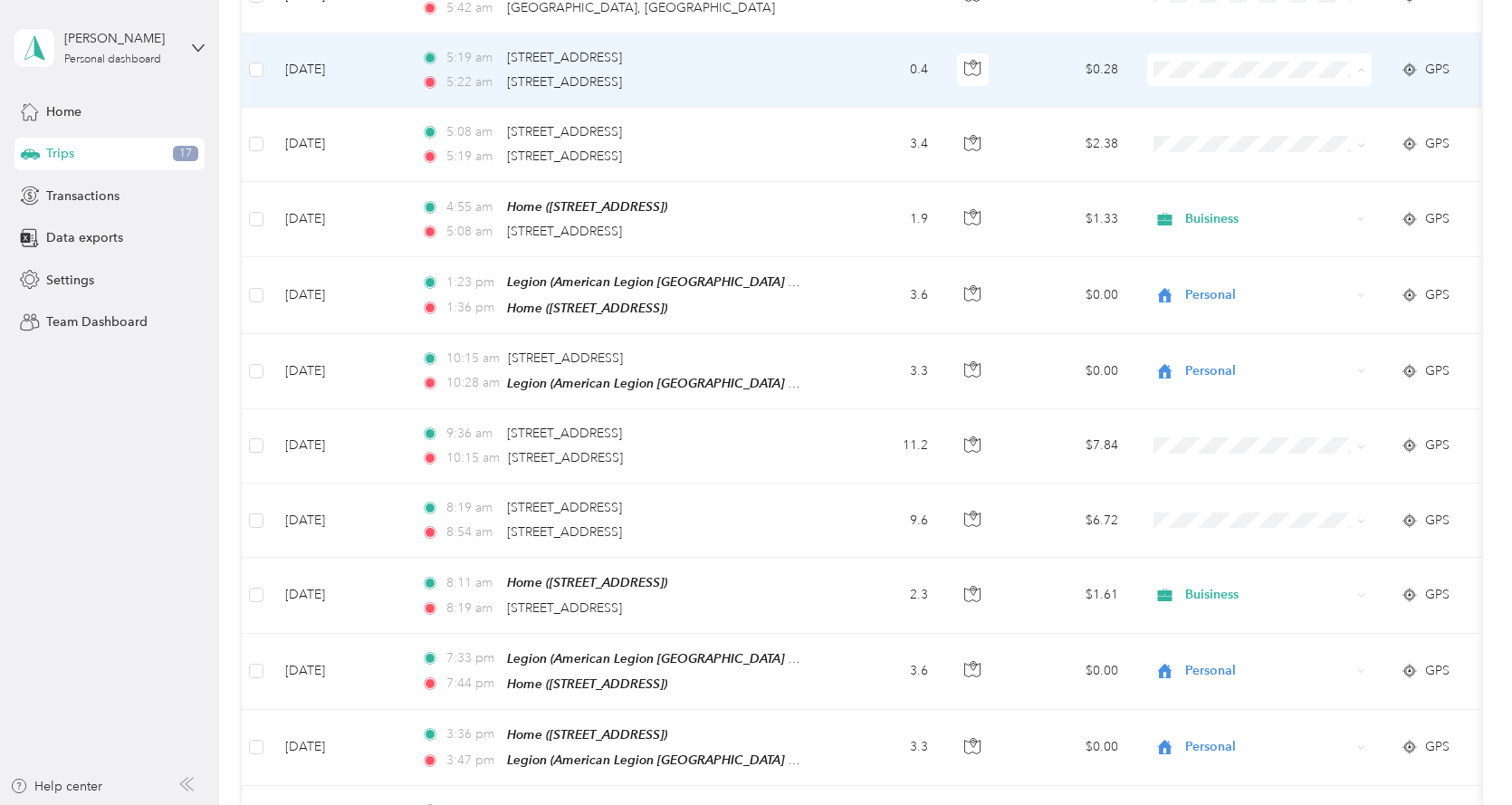
click at [1218, 247] on span "Buisiness" at bounding box center [1275, 256] width 168 height 19
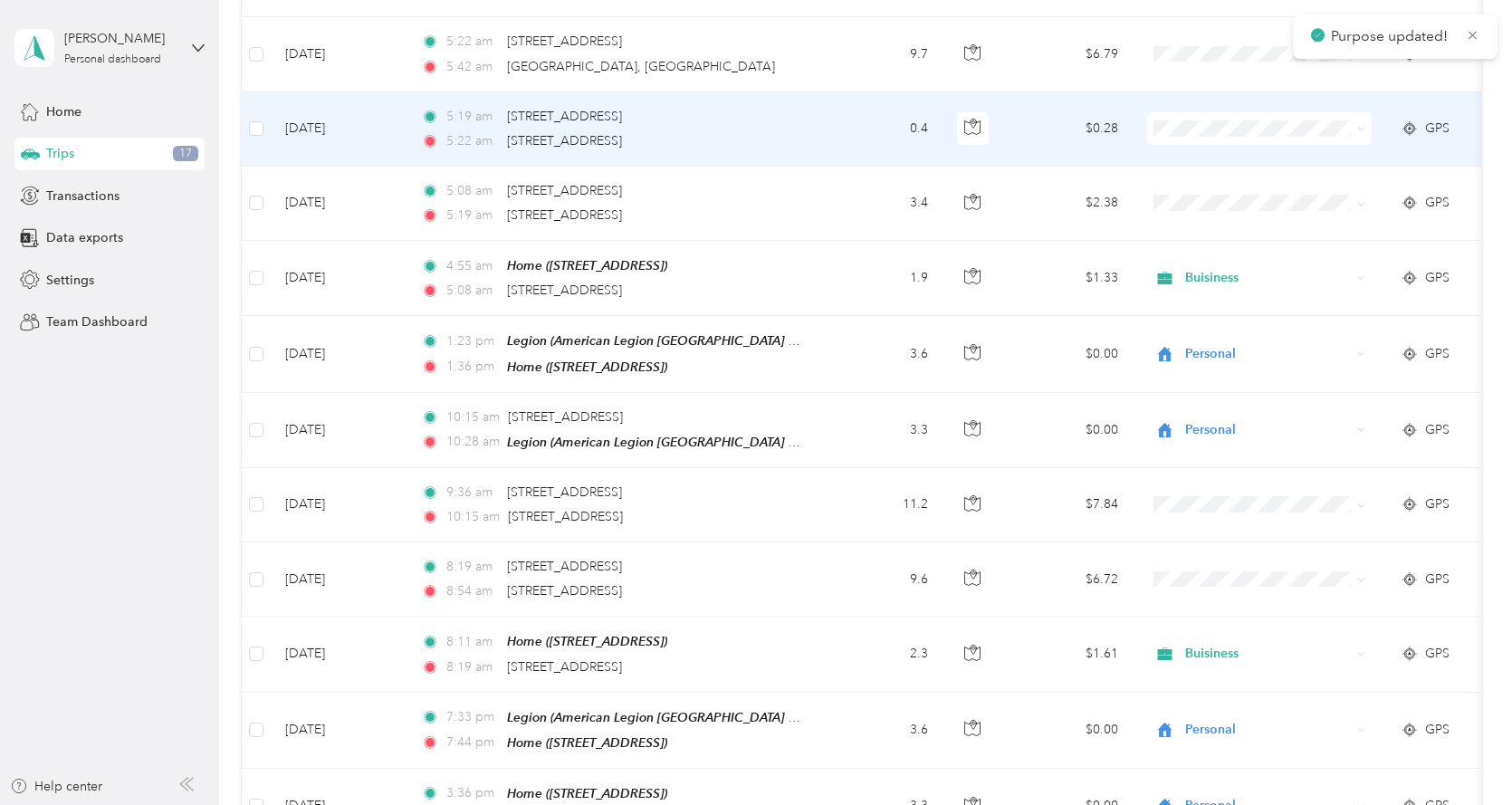
scroll to position [633, 0]
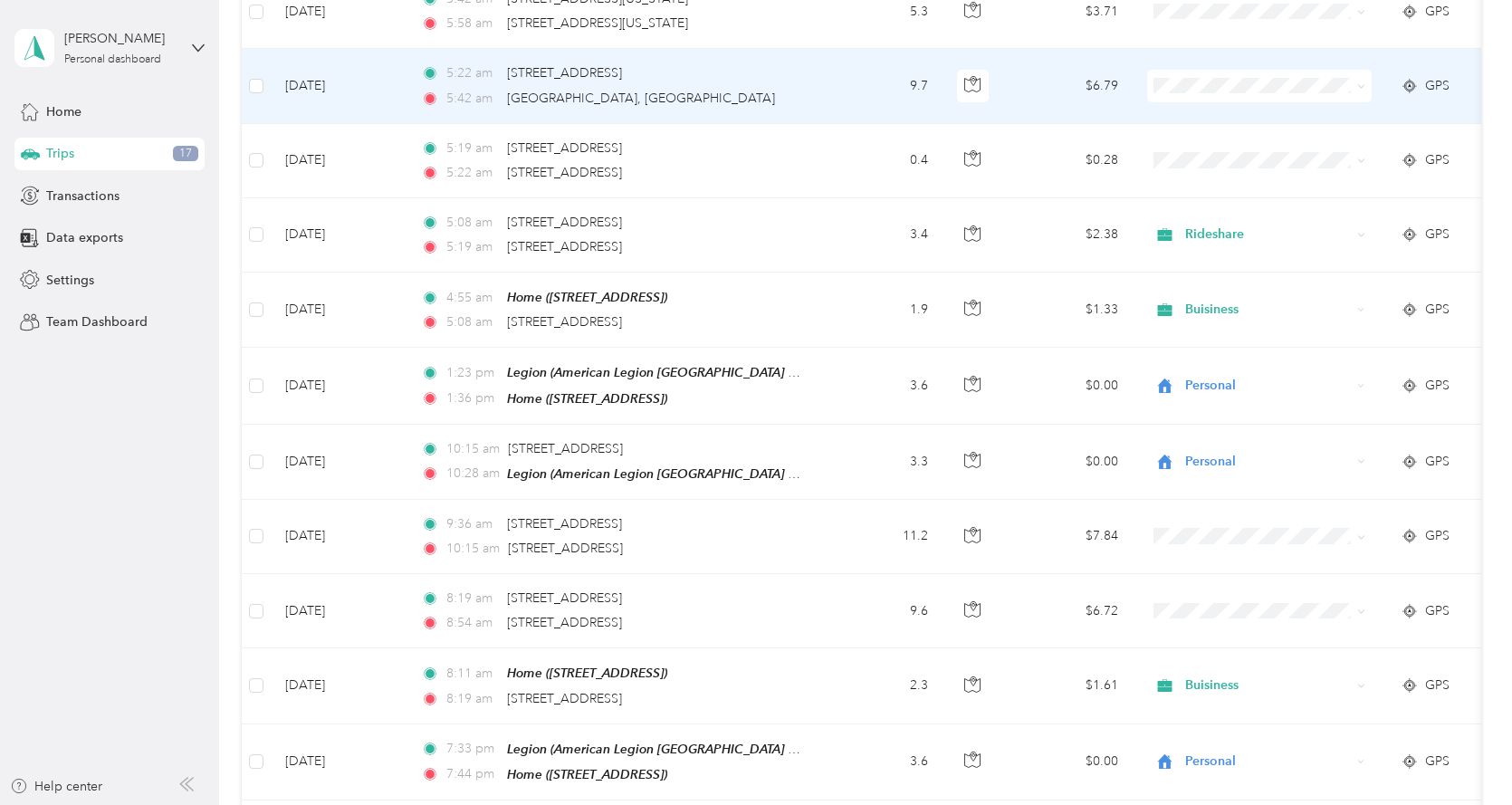
click at [1238, 294] on span "Rideshare" at bounding box center [1275, 302] width 168 height 19
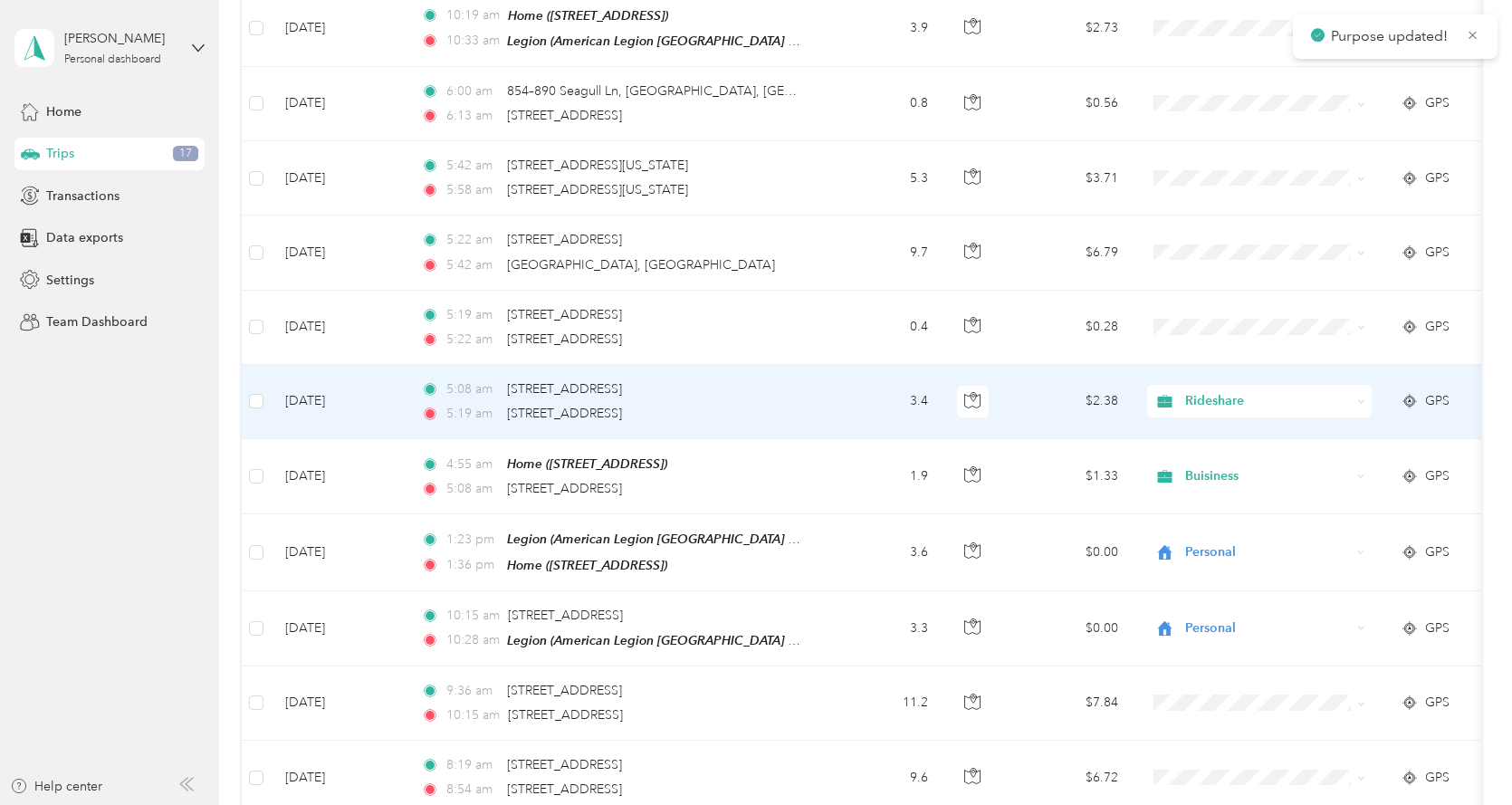
scroll to position [453, 0]
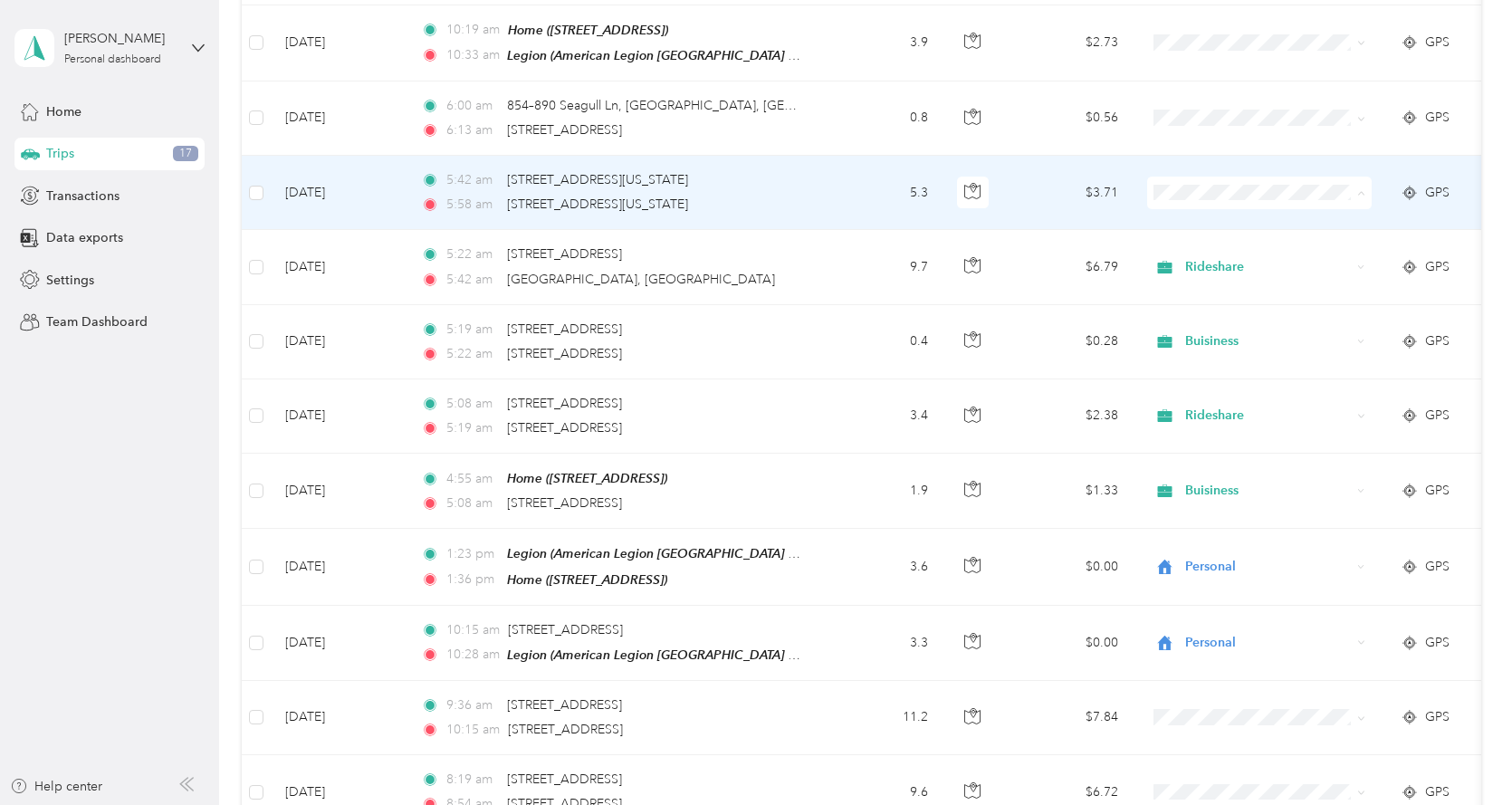
click at [1217, 372] on span "Buisiness" at bounding box center [1275, 379] width 168 height 19
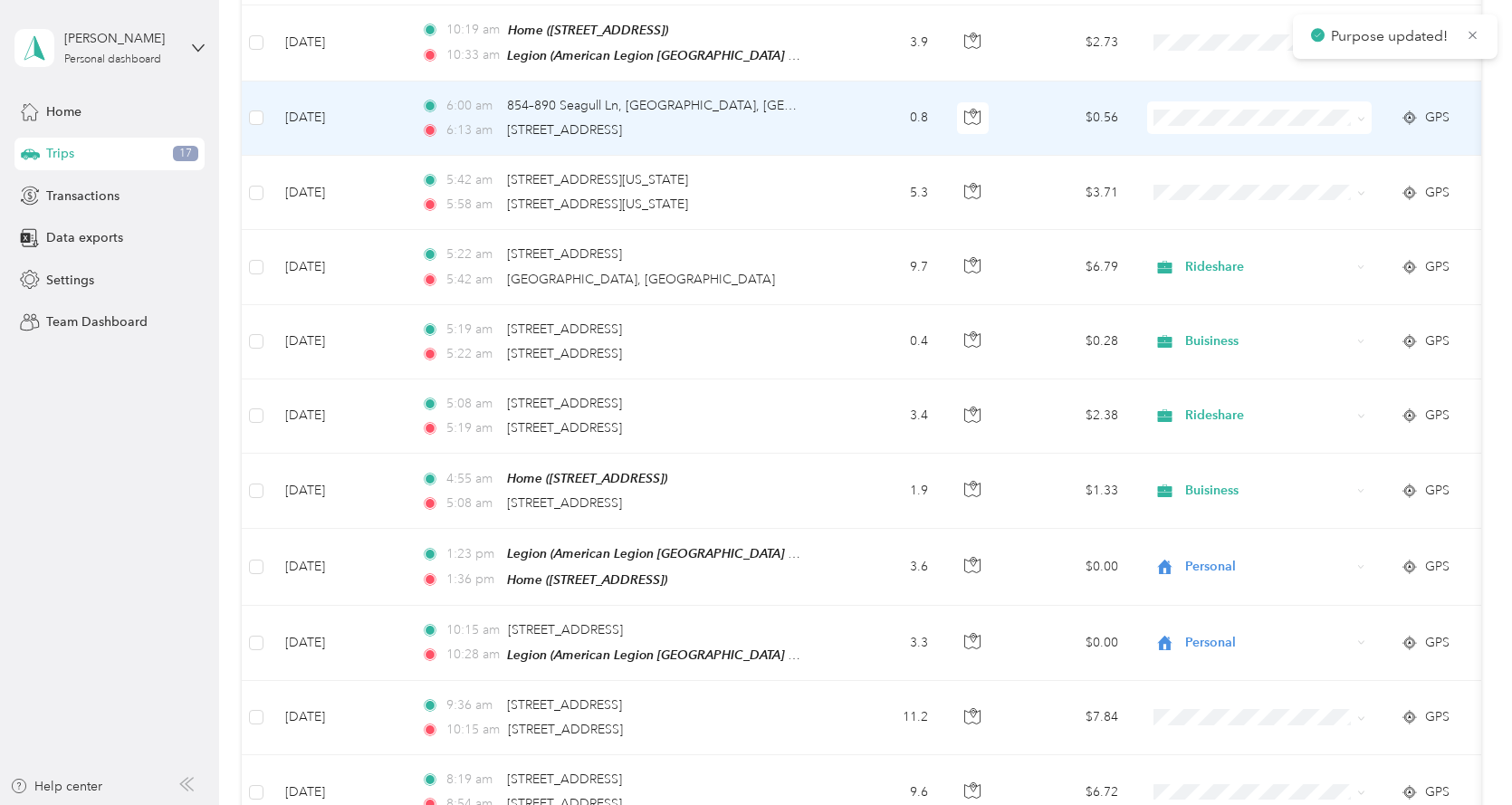
click at [1210, 173] on span "Personal" at bounding box center [1275, 177] width 168 height 19
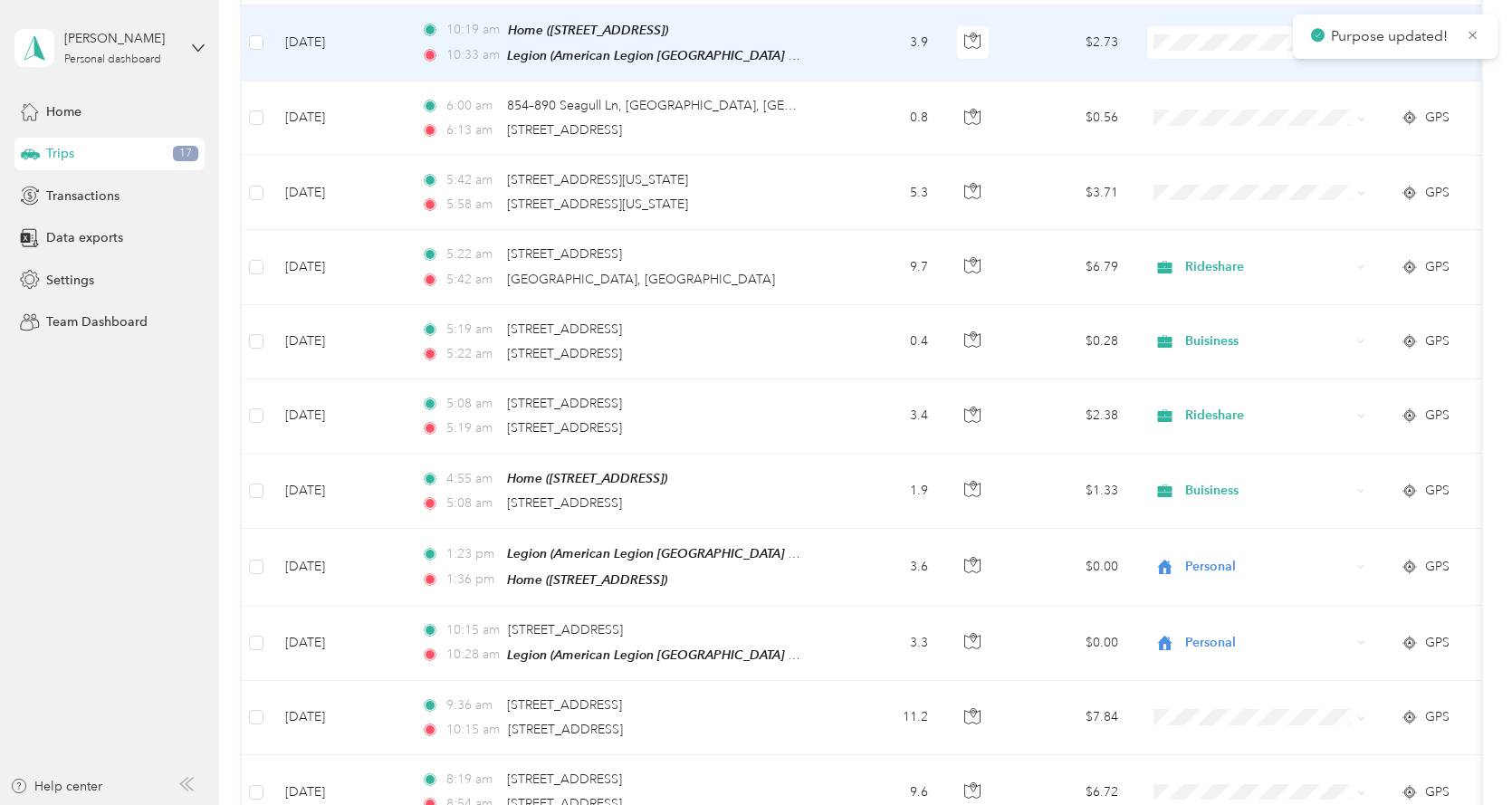
click at [1217, 92] on li "Personal" at bounding box center [1259, 104] width 224 height 32
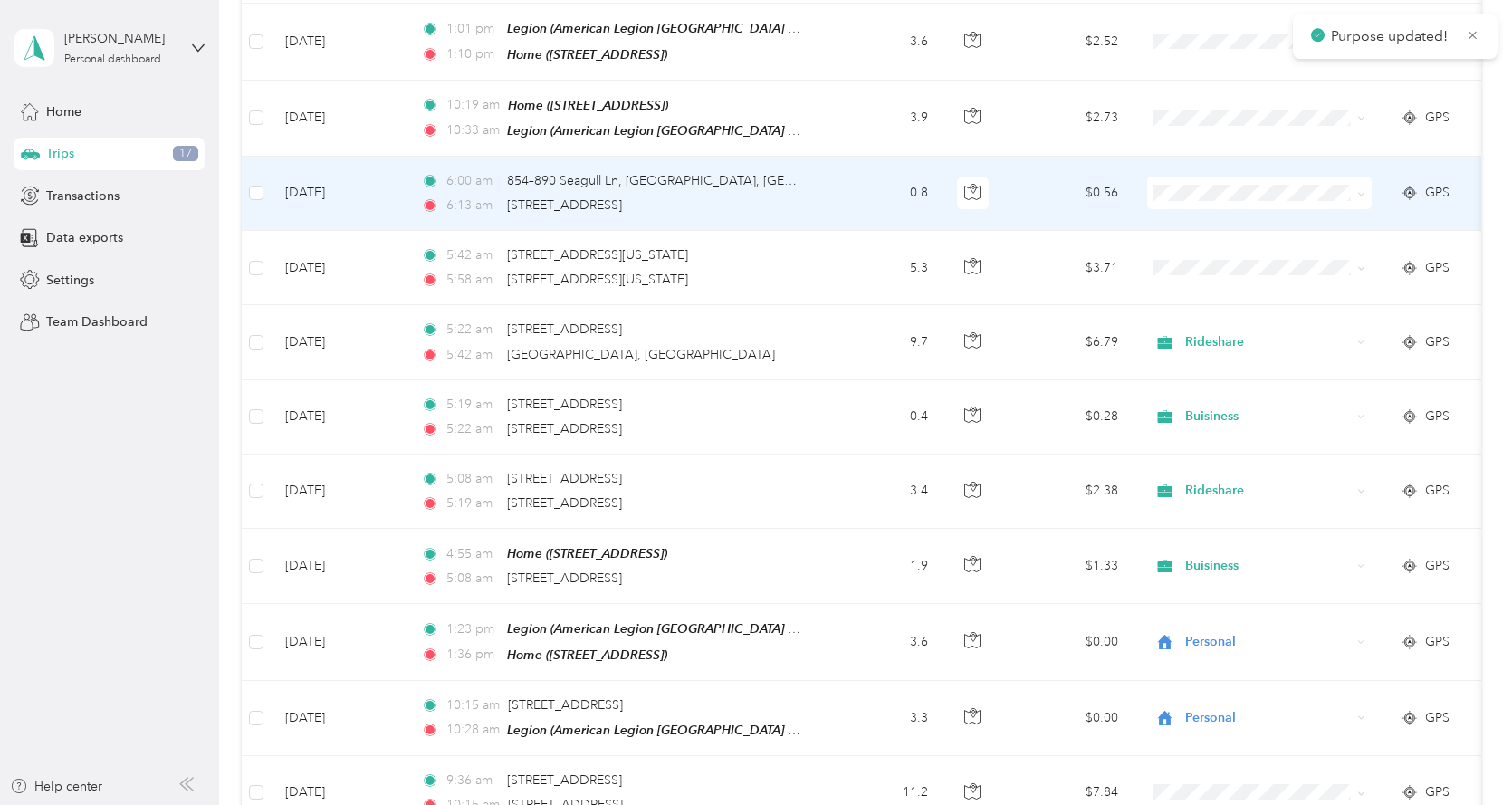
scroll to position [272, 0]
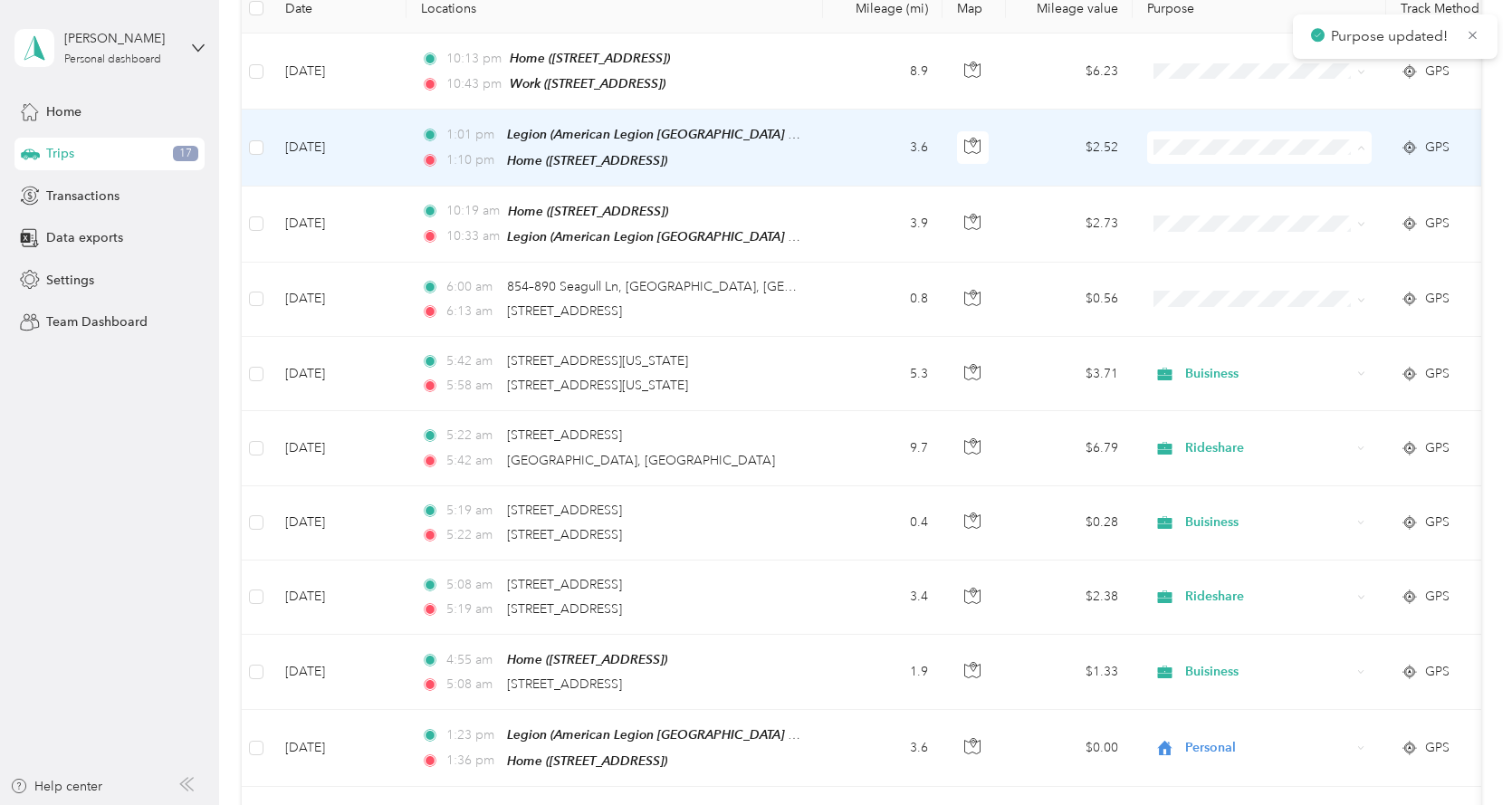
click at [1225, 204] on span "Personal" at bounding box center [1275, 210] width 168 height 19
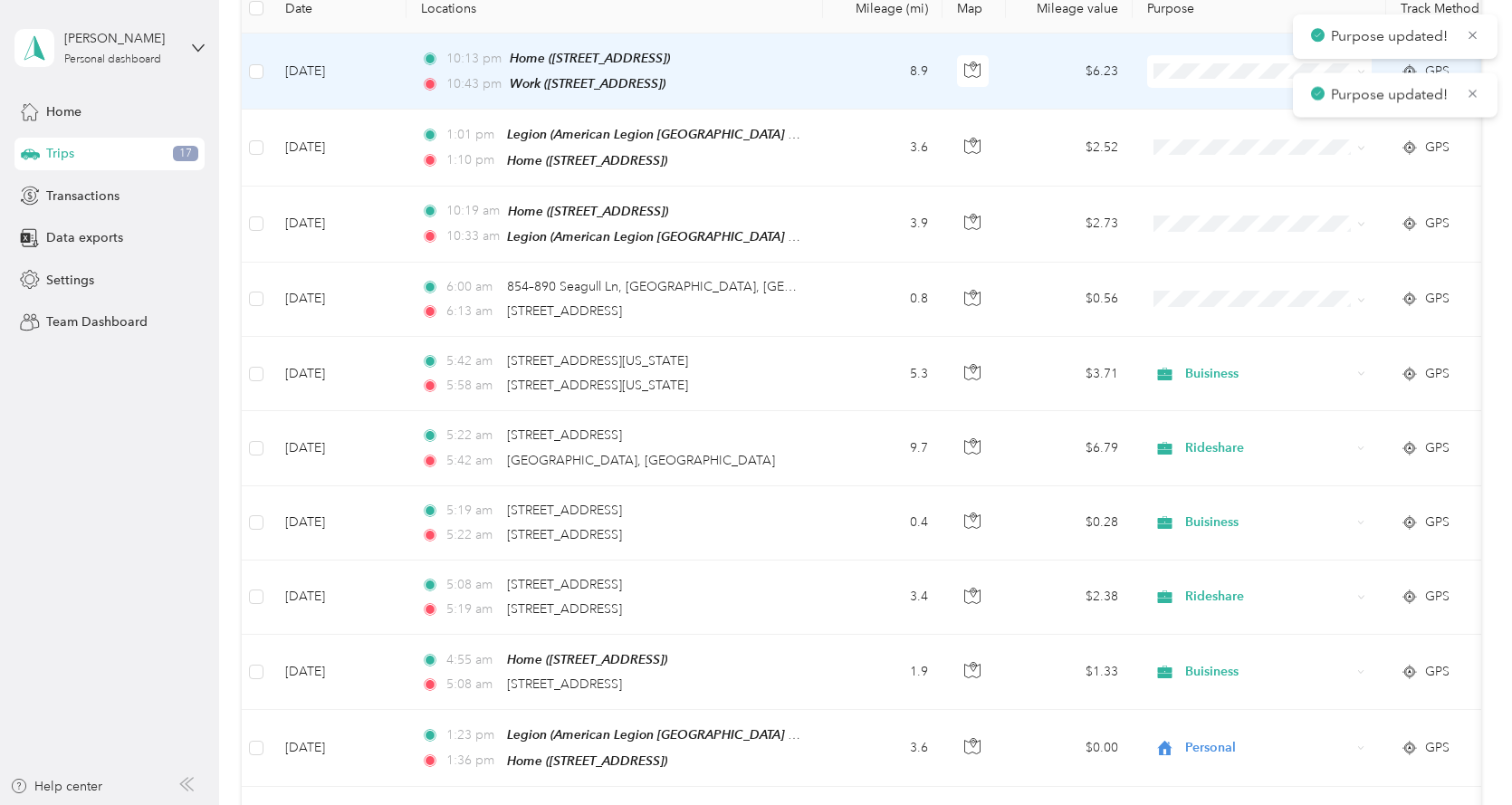
click at [1192, 58] on span at bounding box center [1259, 71] width 224 height 33
click at [1217, 133] on span "Personal" at bounding box center [1275, 136] width 168 height 19
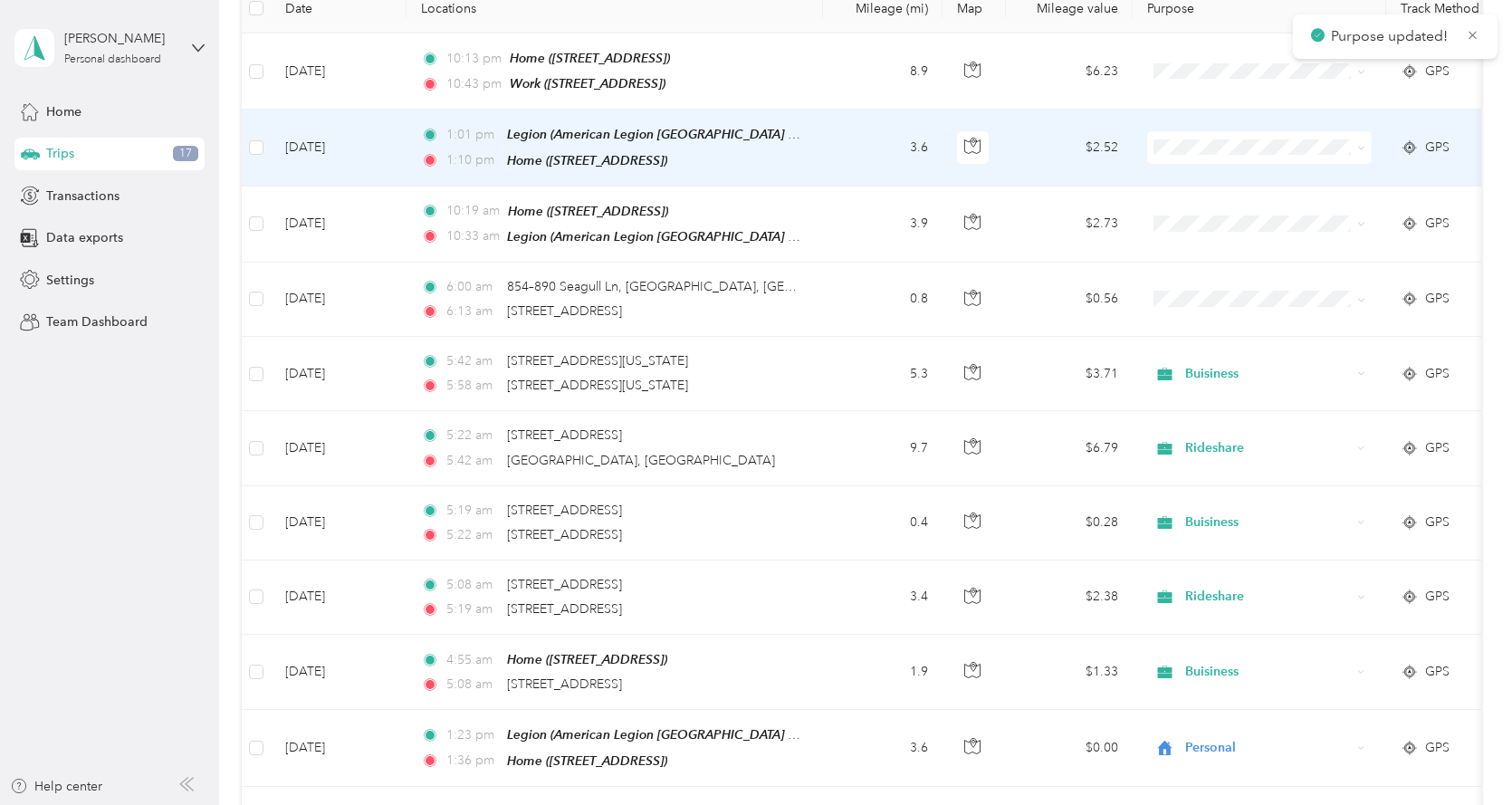
scroll to position [90, 0]
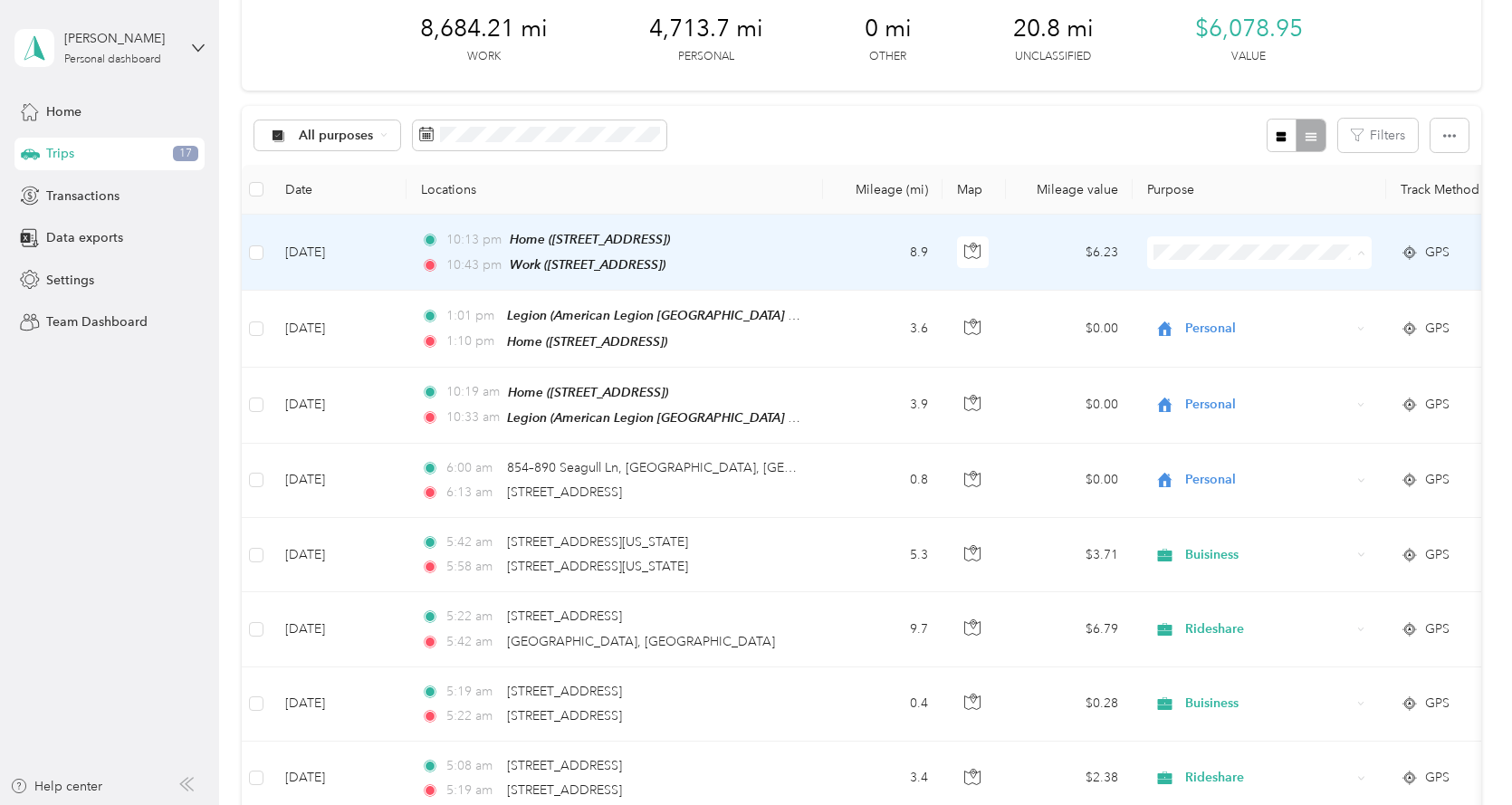
click at [1229, 314] on span "Personal" at bounding box center [1275, 316] width 168 height 19
